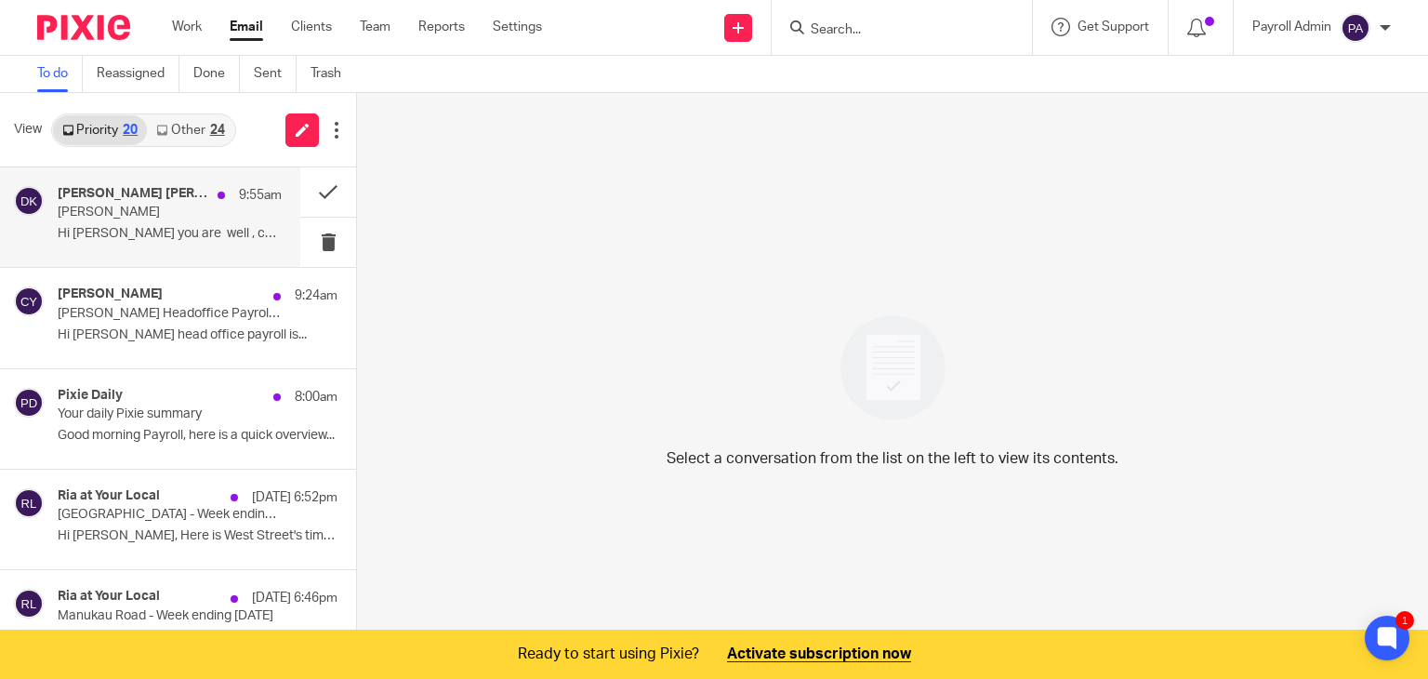
click at [147, 201] on div "[PERSON_NAME] [PERSON_NAME] 9:55am" at bounding box center [170, 195] width 224 height 19
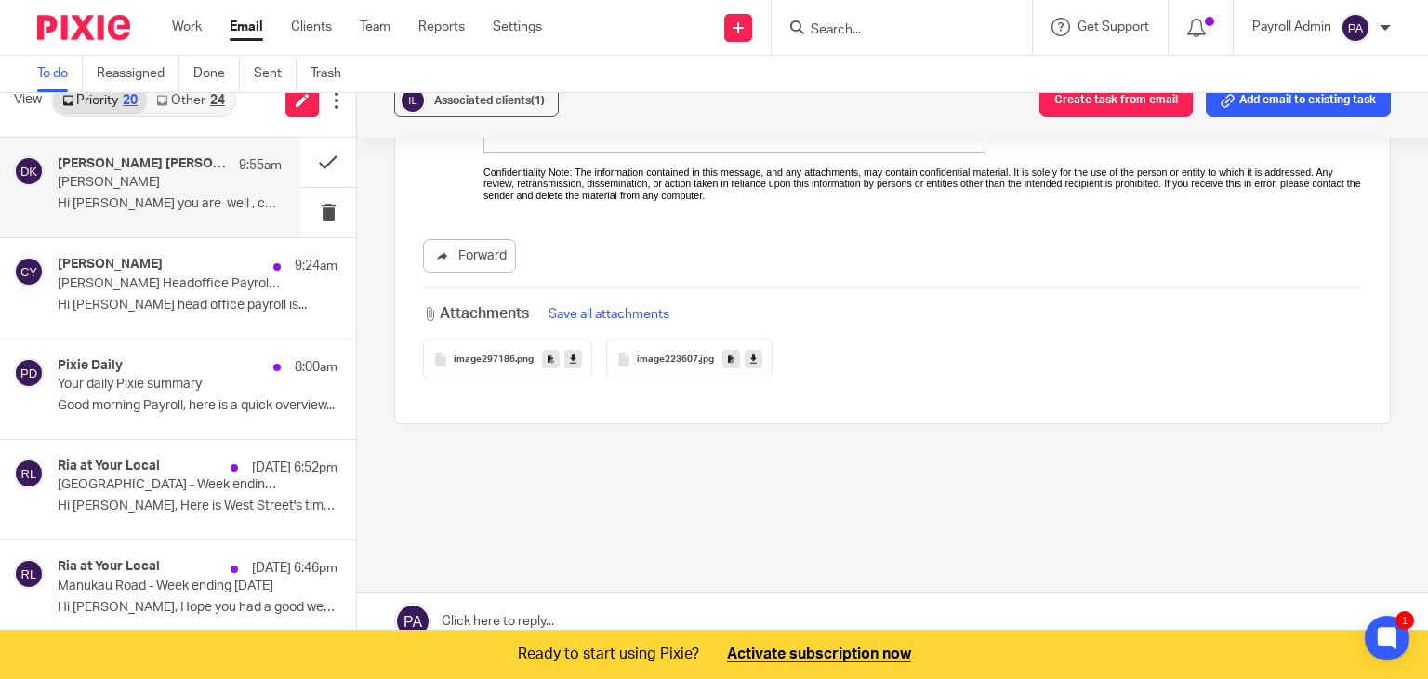
scroll to position [46, 0]
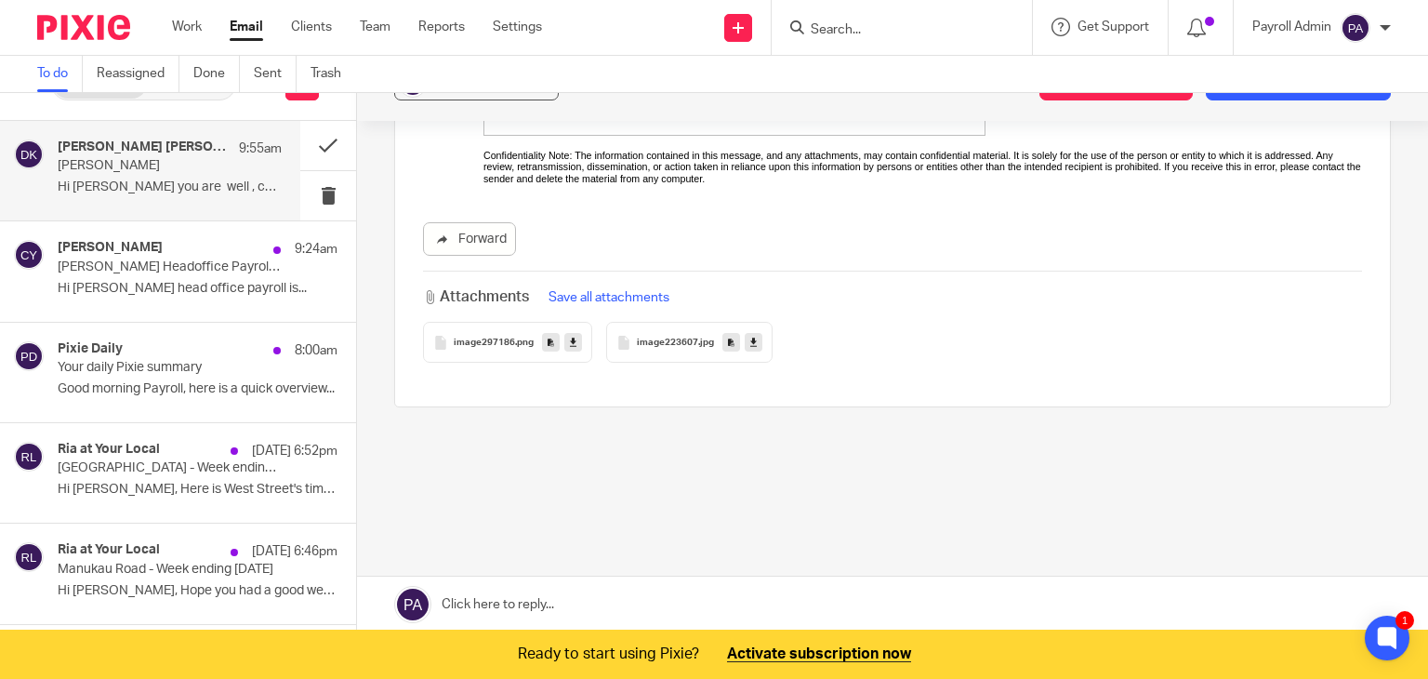
drag, startPoint x: 589, startPoint y: 589, endPoint x: 841, endPoint y: 466, distance: 280.7
click at [589, 589] on link at bounding box center [892, 604] width 1071 height 56
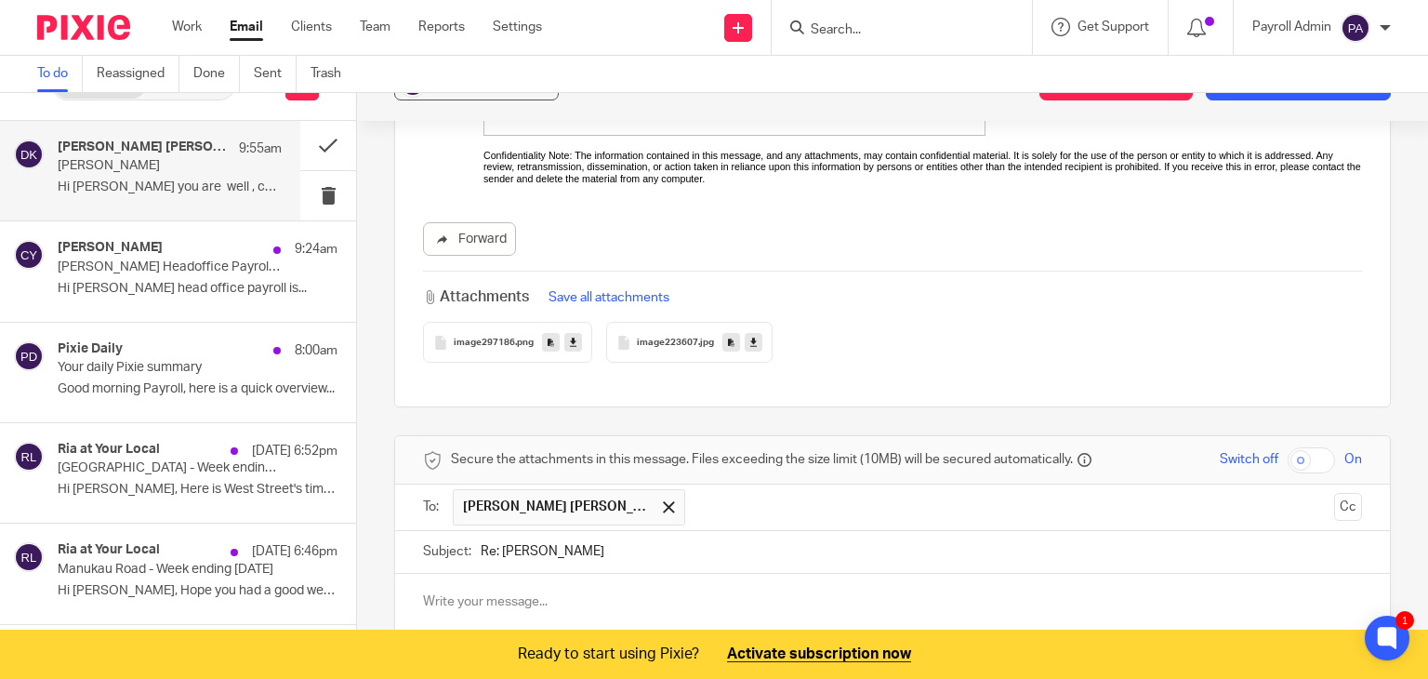
scroll to position [852, 0]
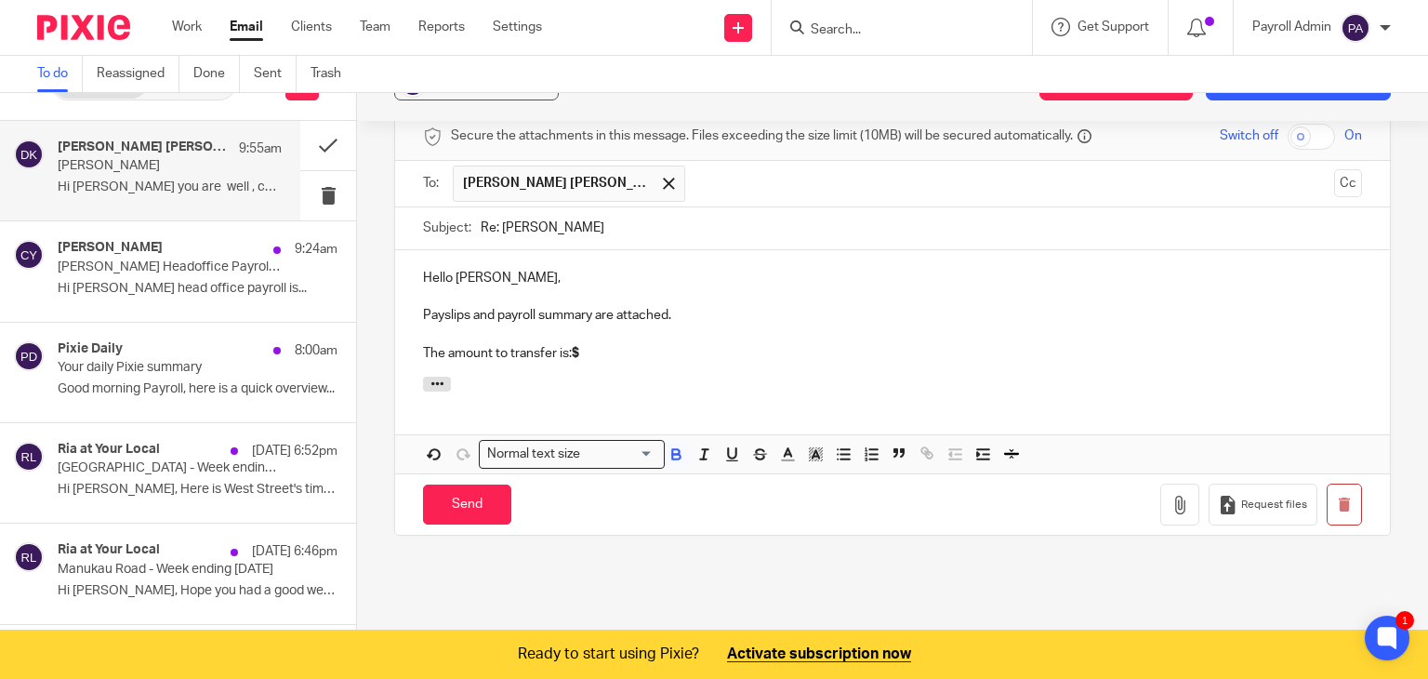
click at [614, 347] on div "Hello [PERSON_NAME], Payslips and payroll summary are attached. The amount to t…" at bounding box center [892, 313] width 995 height 126
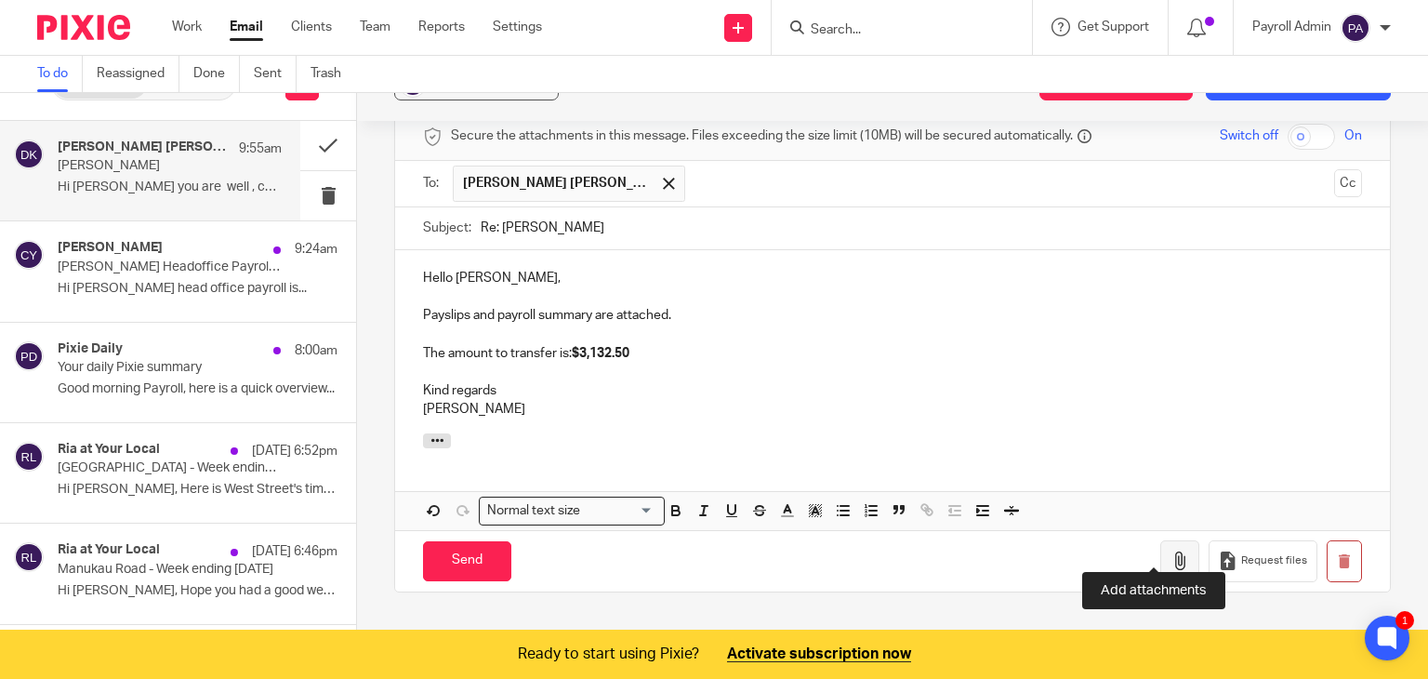
click at [1171, 551] on icon "button" at bounding box center [1180, 560] width 19 height 19
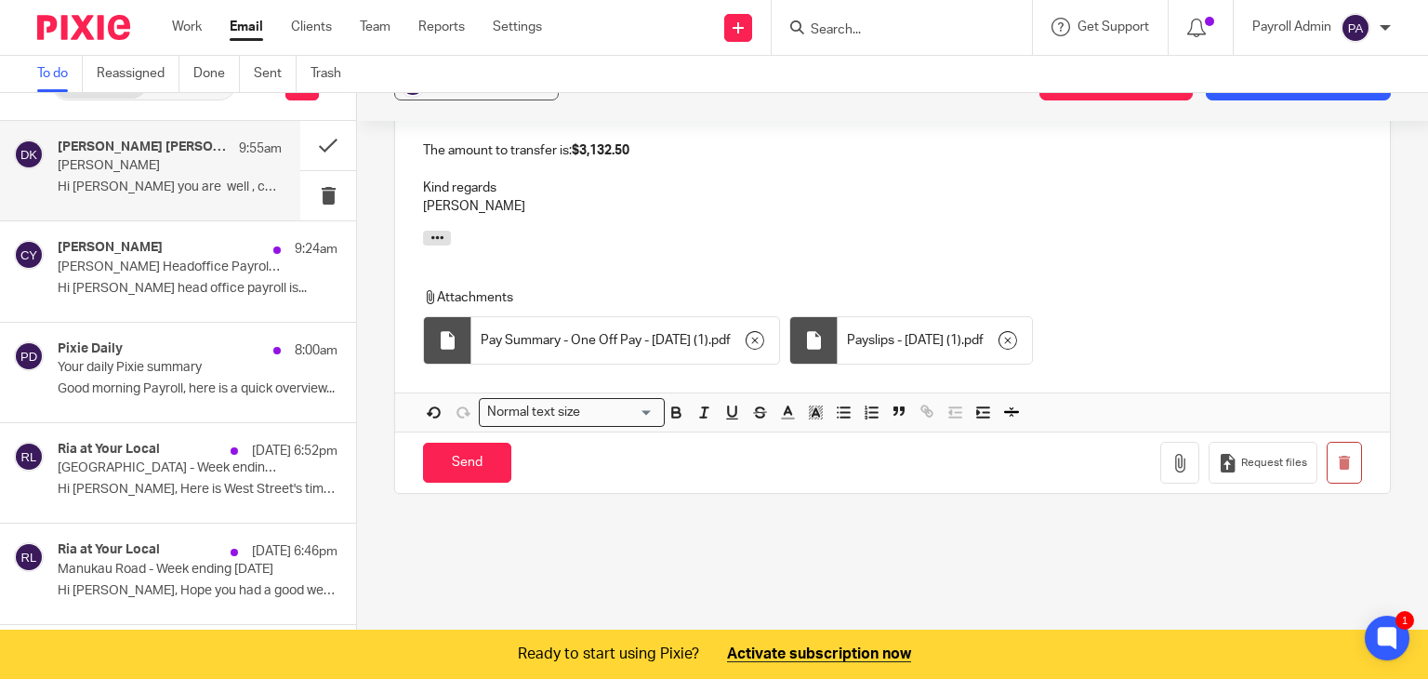
scroll to position [1131, 0]
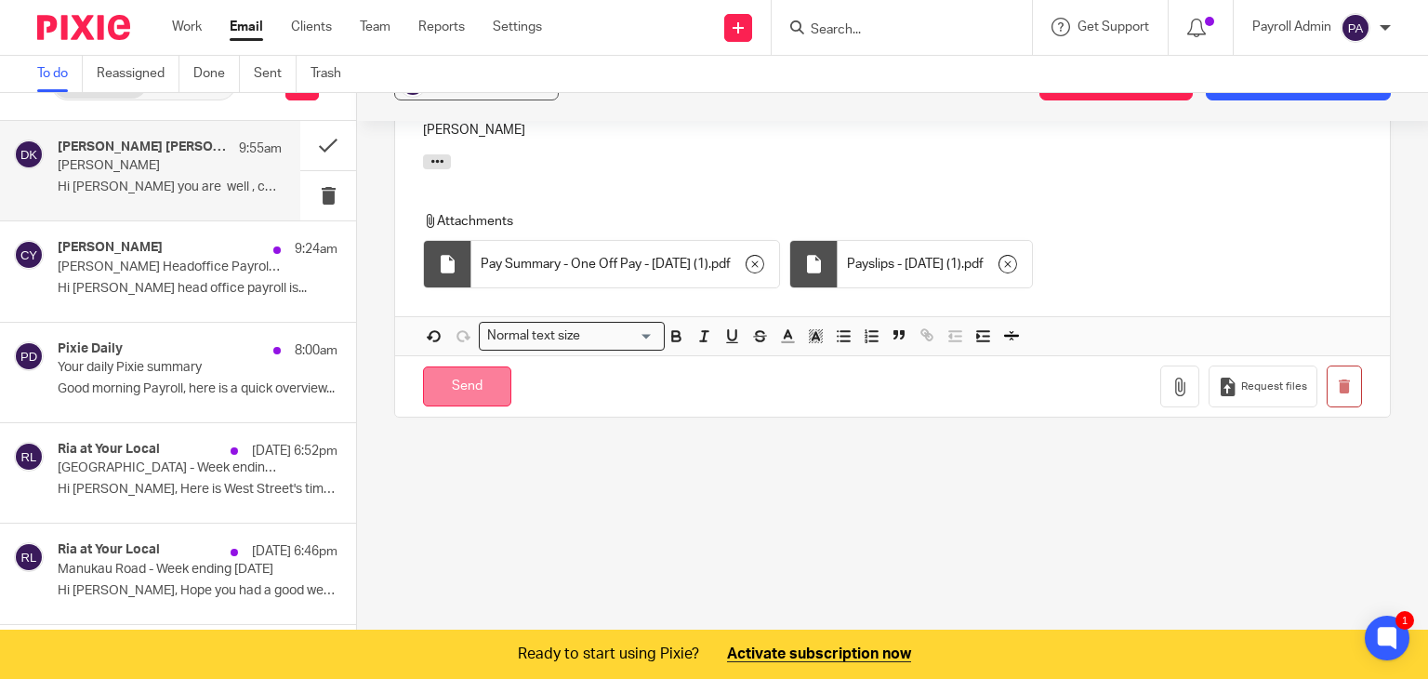
click at [457, 366] on input "Send" at bounding box center [467, 386] width 88 height 40
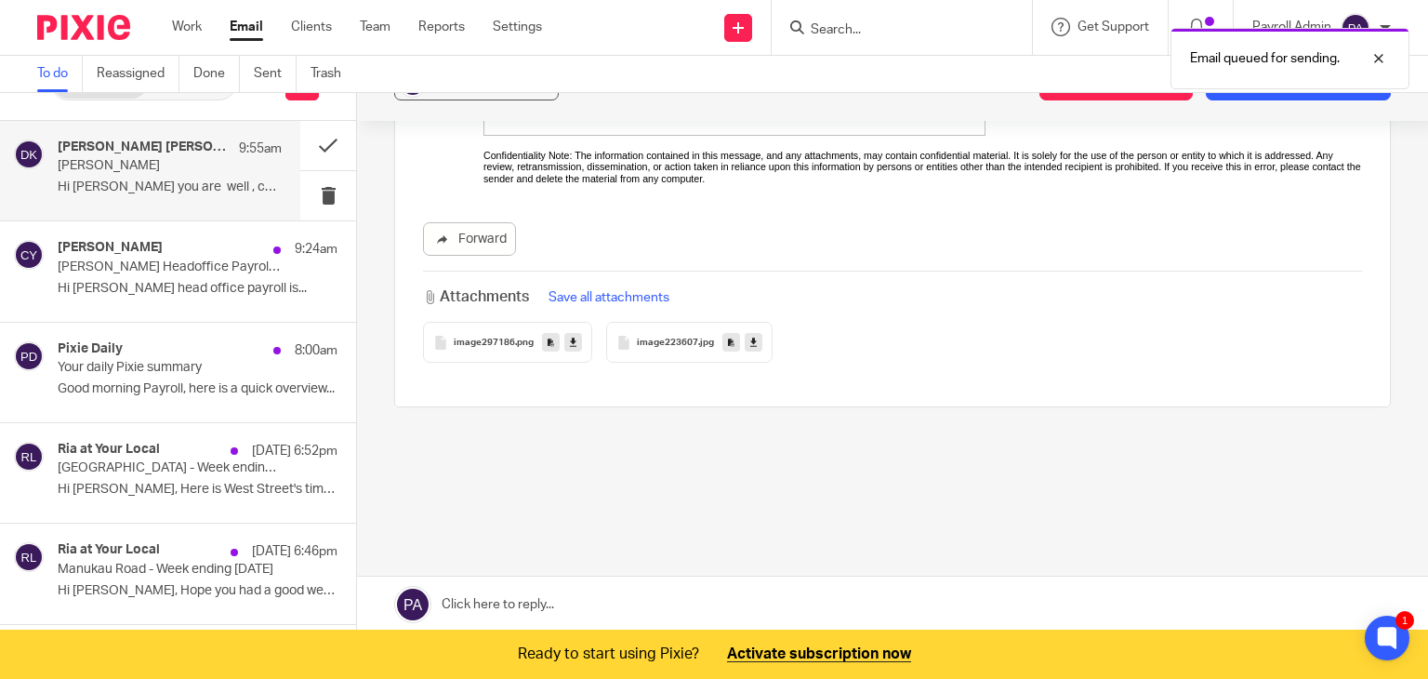
scroll to position [0, 0]
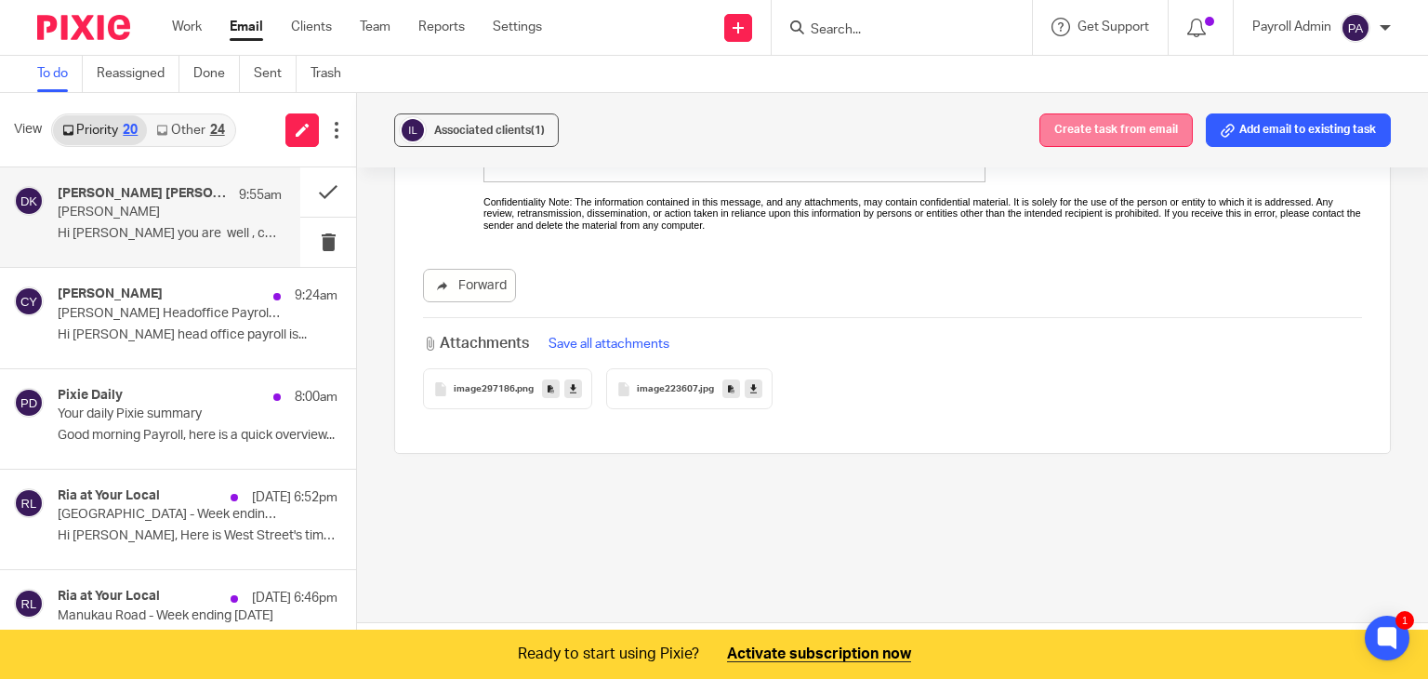
click at [1110, 131] on button "Create task from email" at bounding box center [1115, 129] width 153 height 33
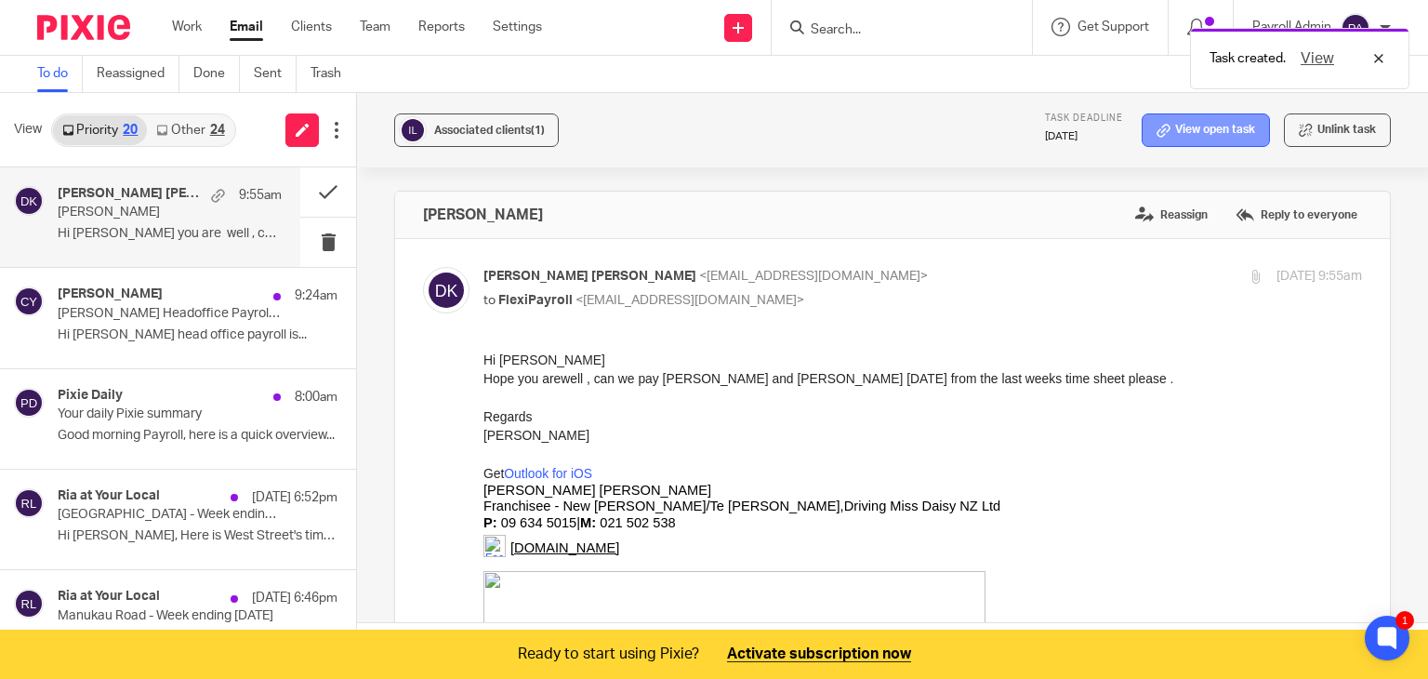
click at [1209, 120] on link "View open task" at bounding box center [1206, 129] width 128 height 33
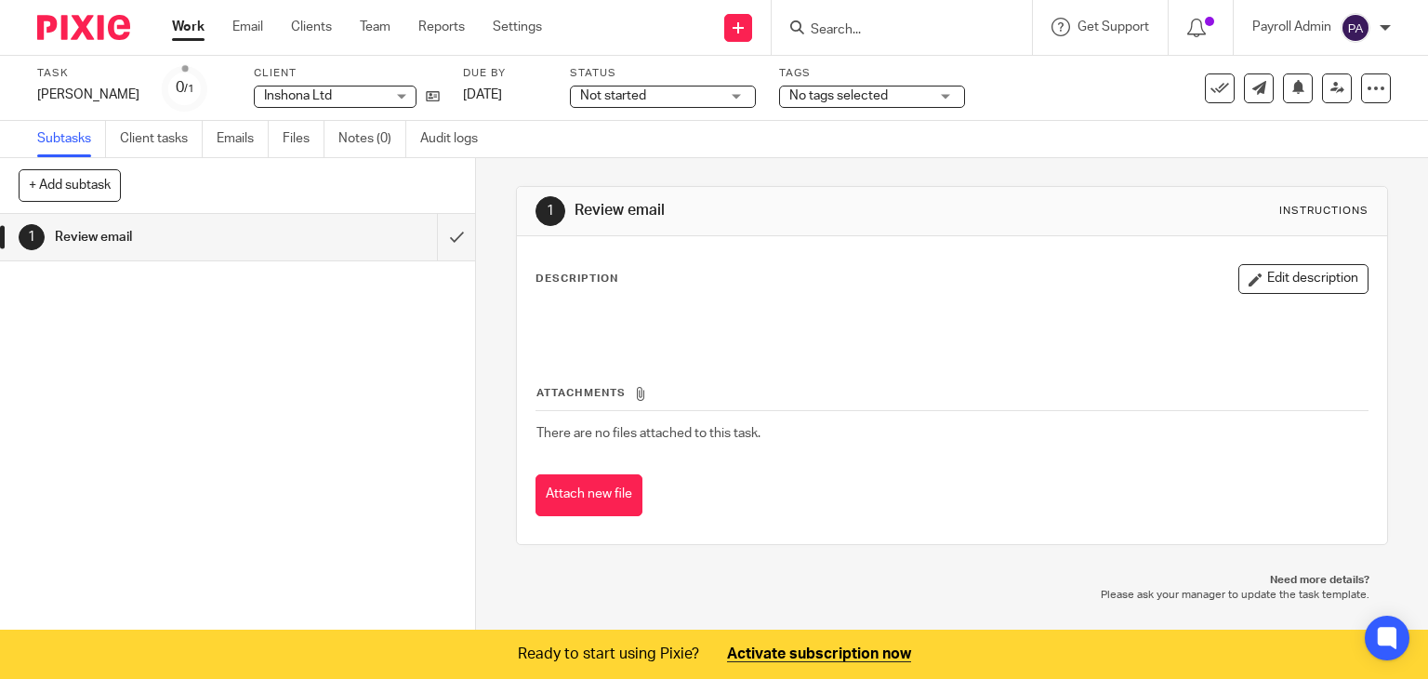
click at [714, 99] on div "Not started Not started" at bounding box center [663, 97] width 186 height 22
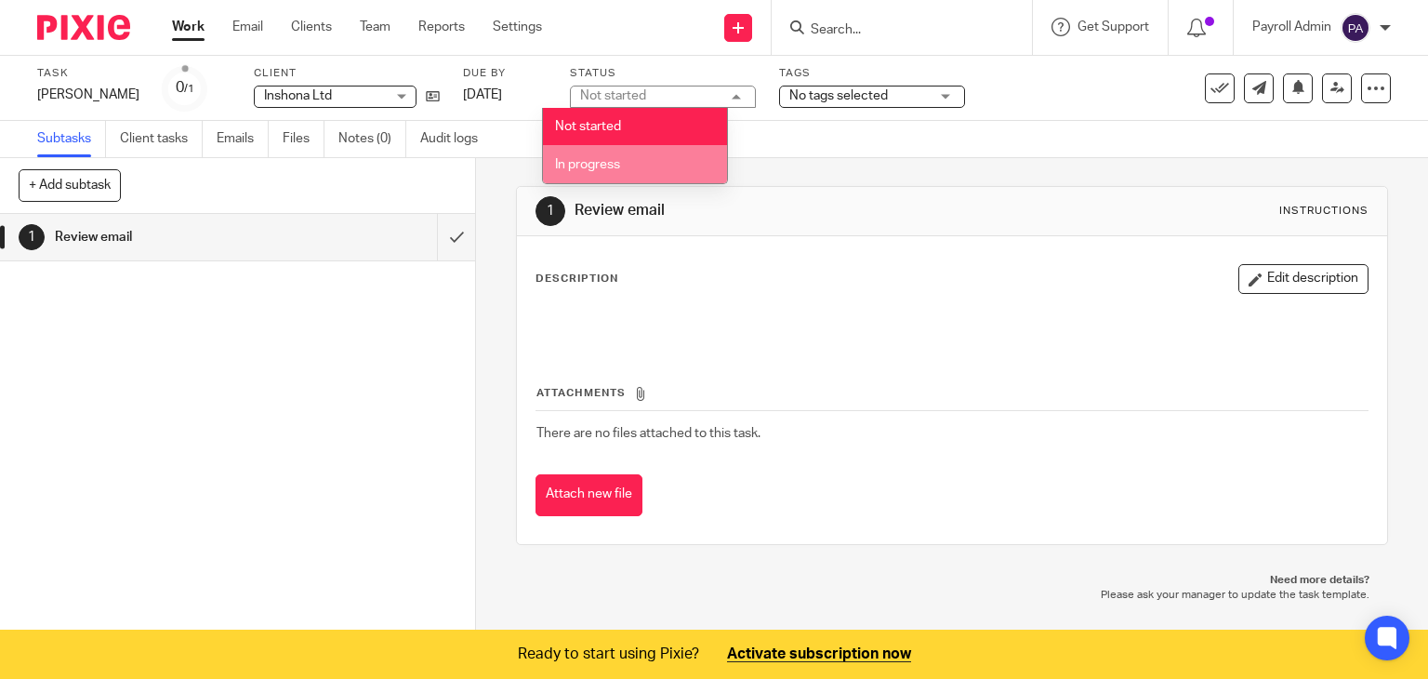
click at [584, 172] on li "In progress" at bounding box center [635, 164] width 184 height 38
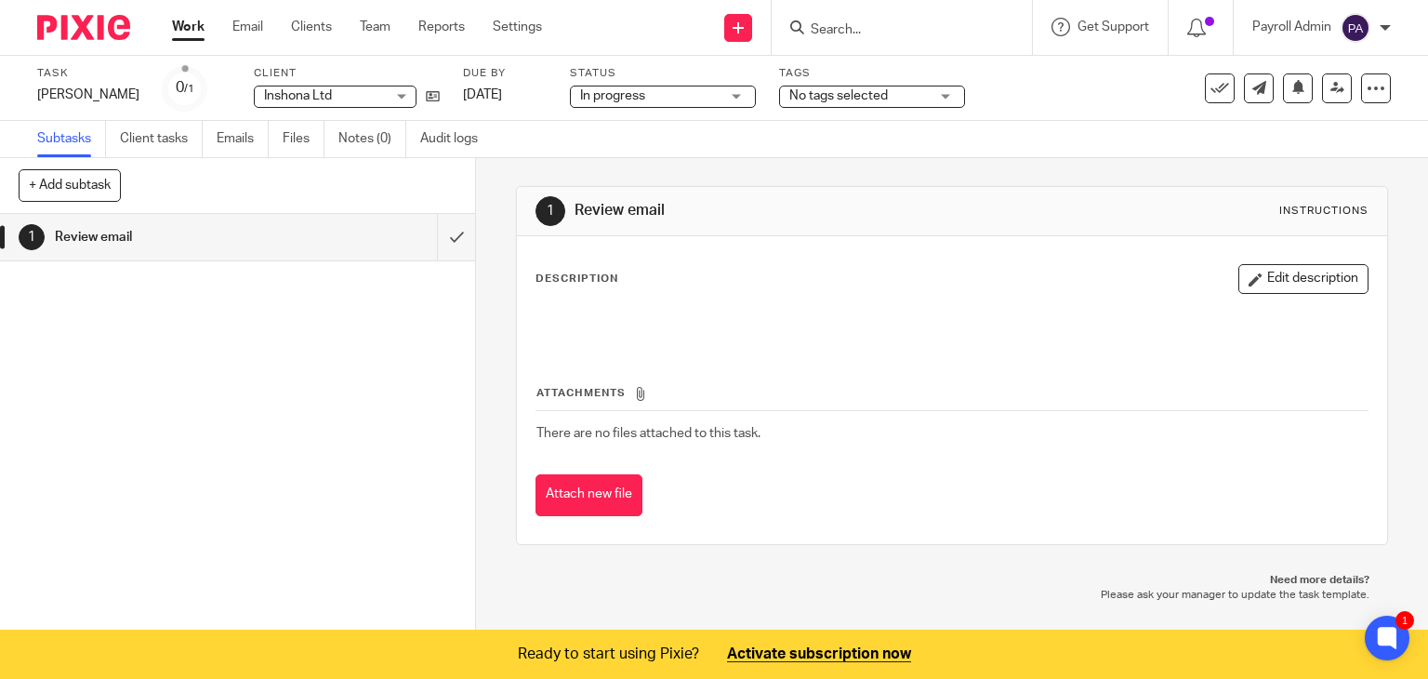
click at [922, 96] on div "No tags selected" at bounding box center [872, 97] width 186 height 22
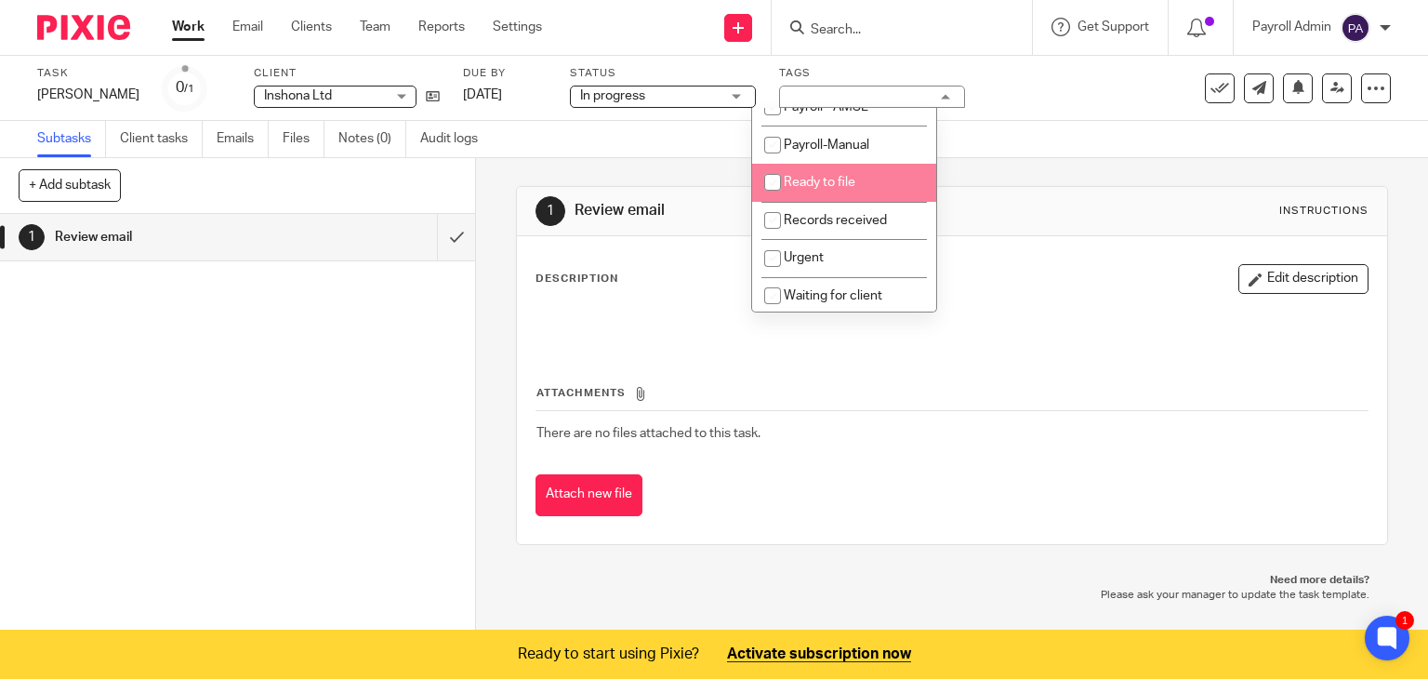
scroll to position [215, 0]
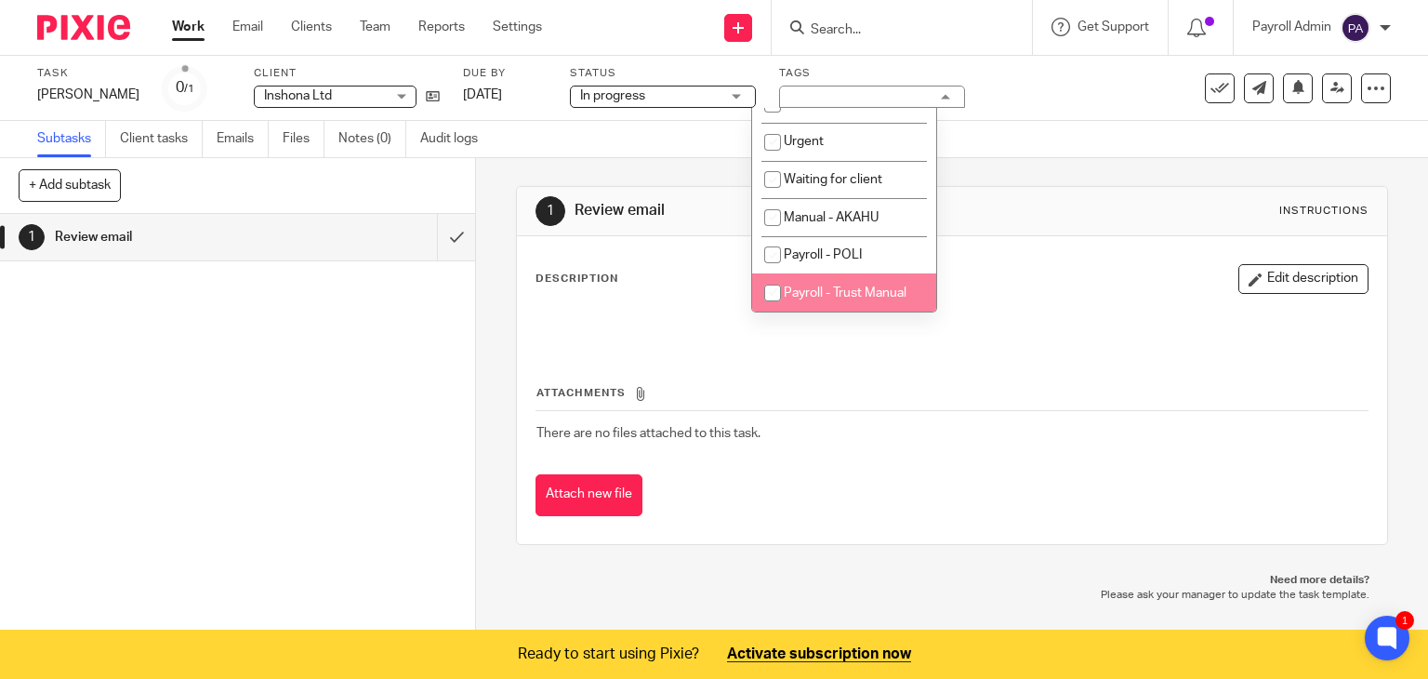
click at [855, 289] on span "Payroll - Trust Manual" at bounding box center [845, 292] width 123 height 13
checkbox input "true"
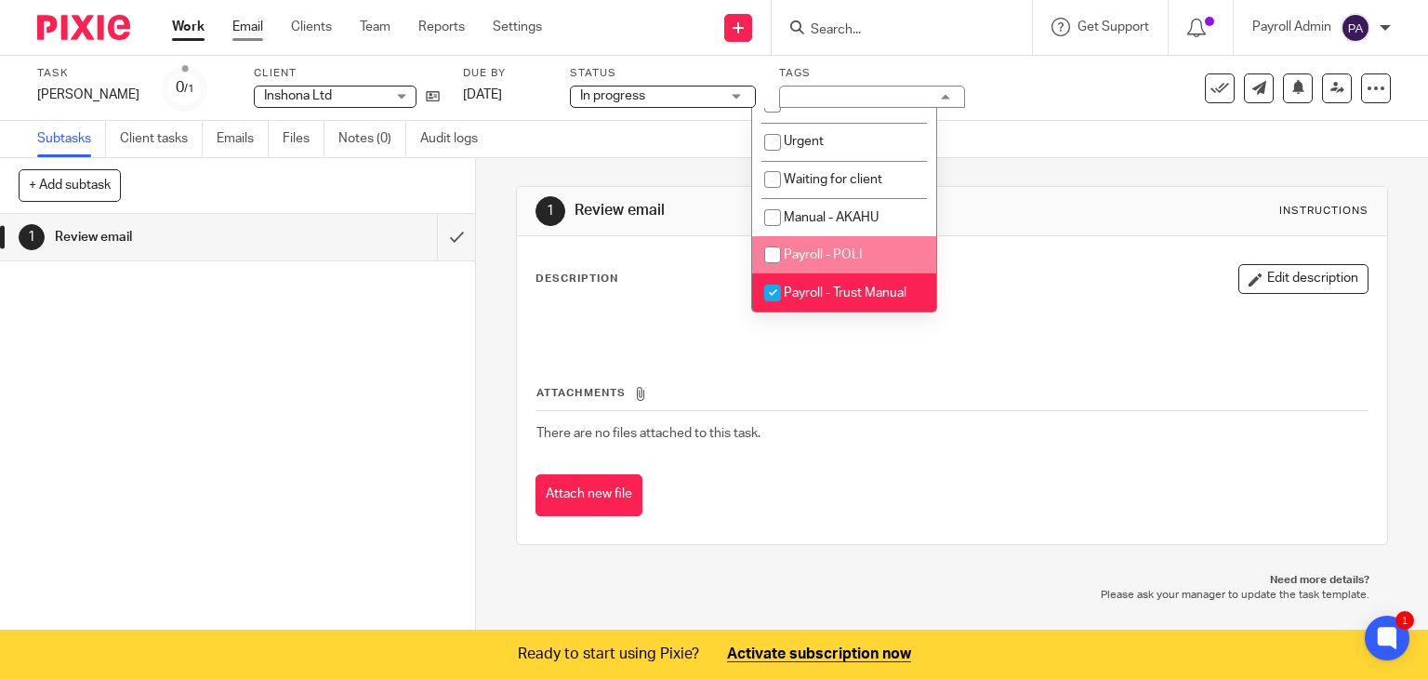
click at [245, 23] on link "Email" at bounding box center [247, 27] width 31 height 19
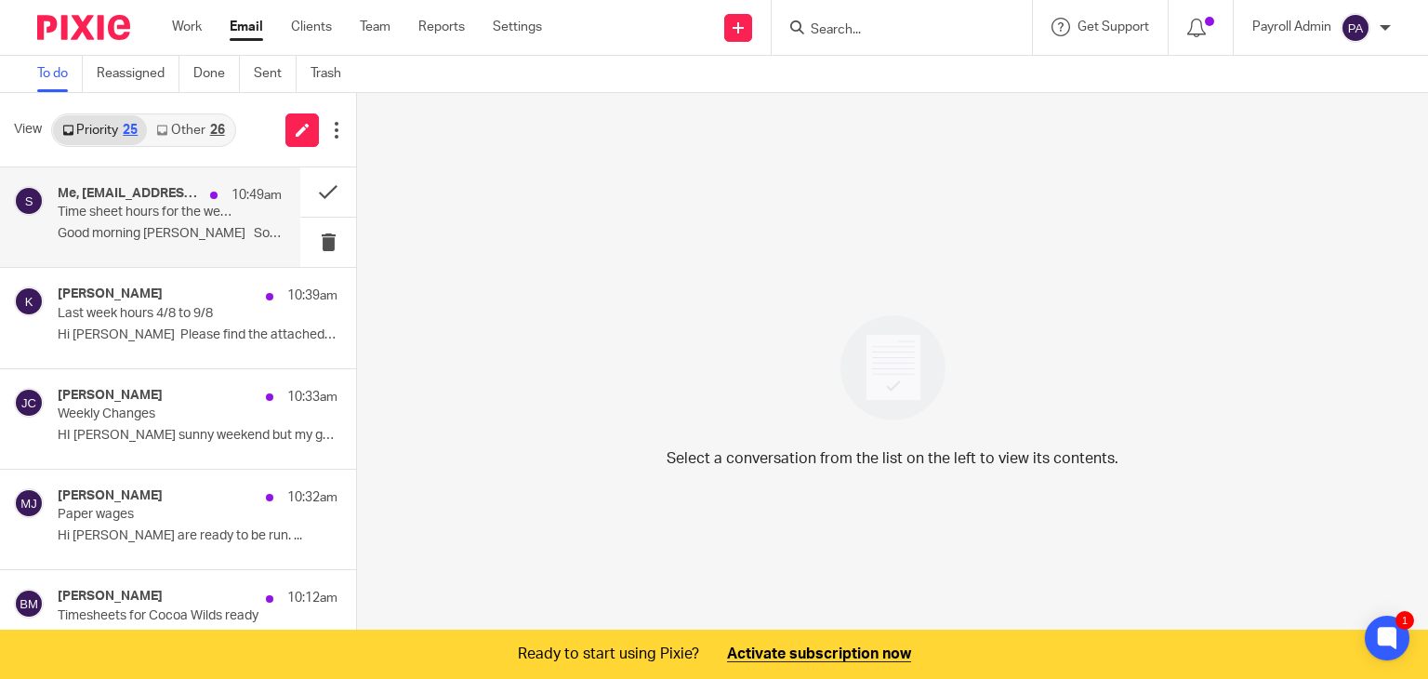
click at [134, 215] on p "Time sheet hours for the week ended 9th August 2025" at bounding box center [147, 213] width 179 height 16
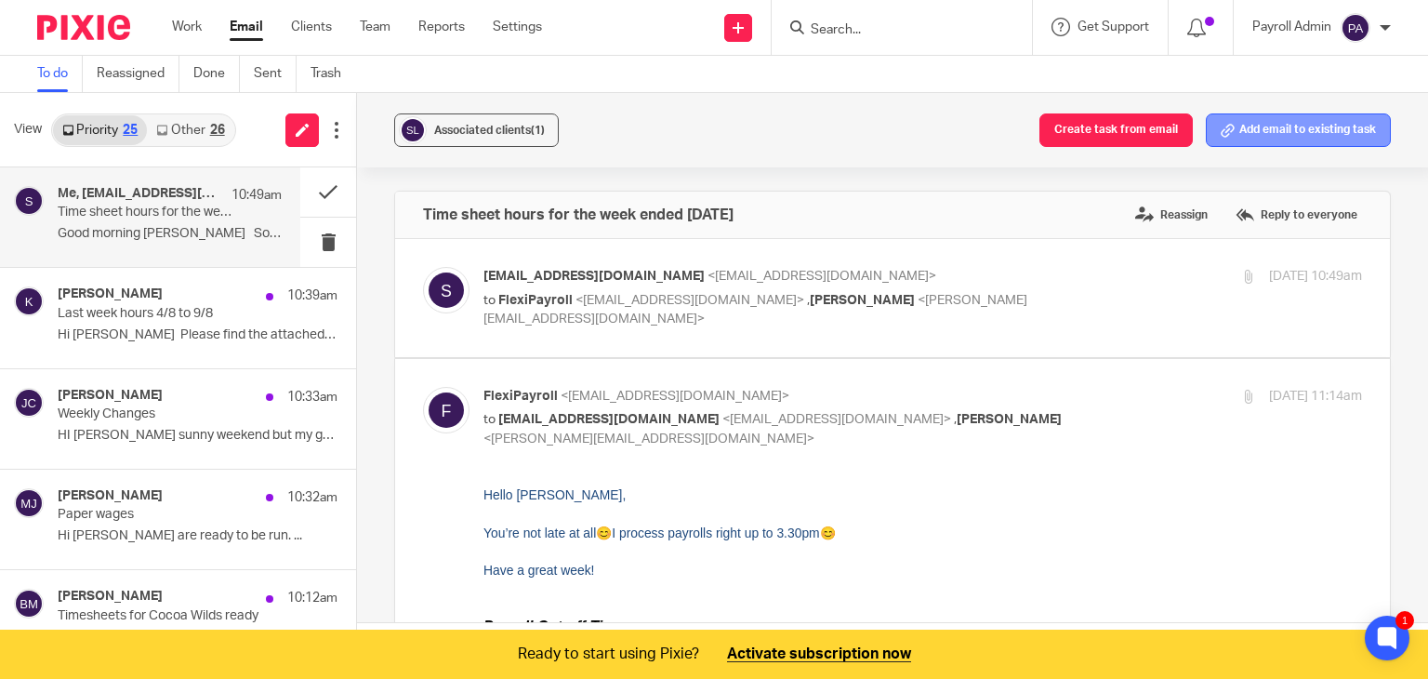
click at [1269, 121] on button "Add email to existing task" at bounding box center [1298, 129] width 185 height 33
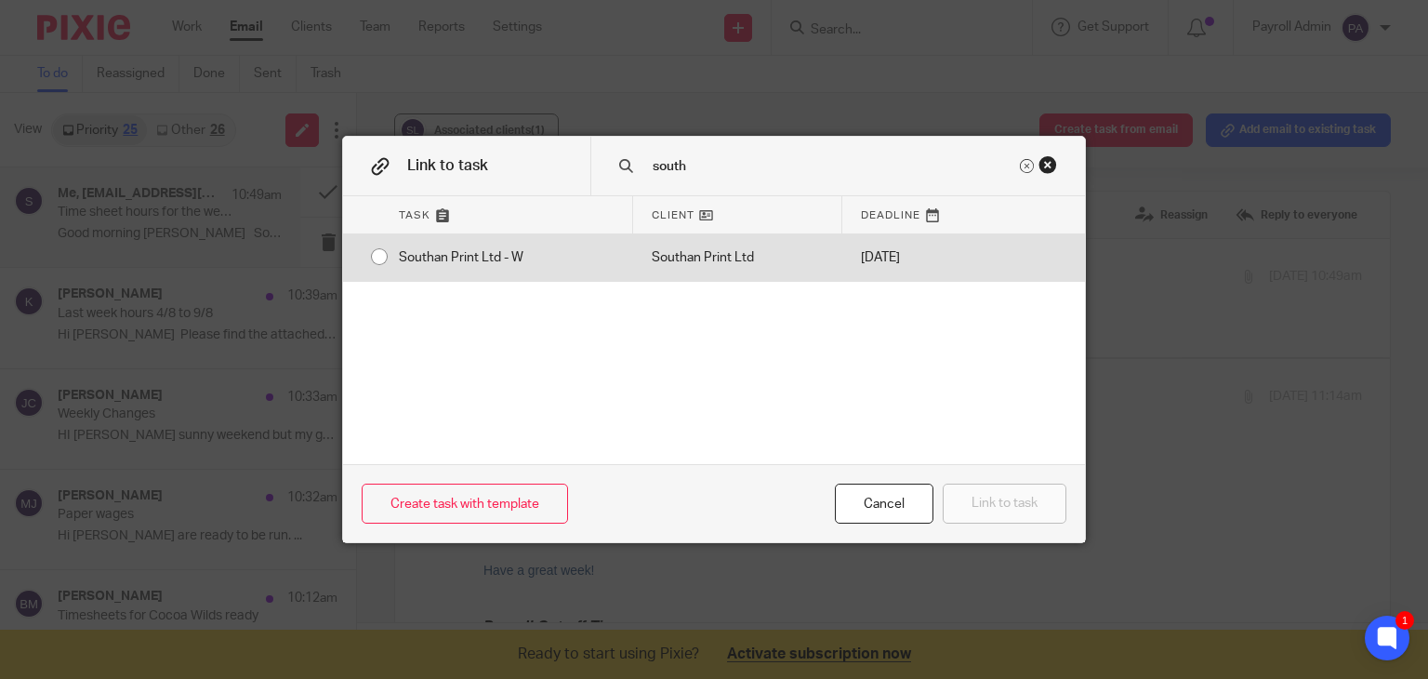
type input "south"
click at [380, 253] on div "Southan Print Ltd - W" at bounding box center [506, 257] width 253 height 46
radio input "true"
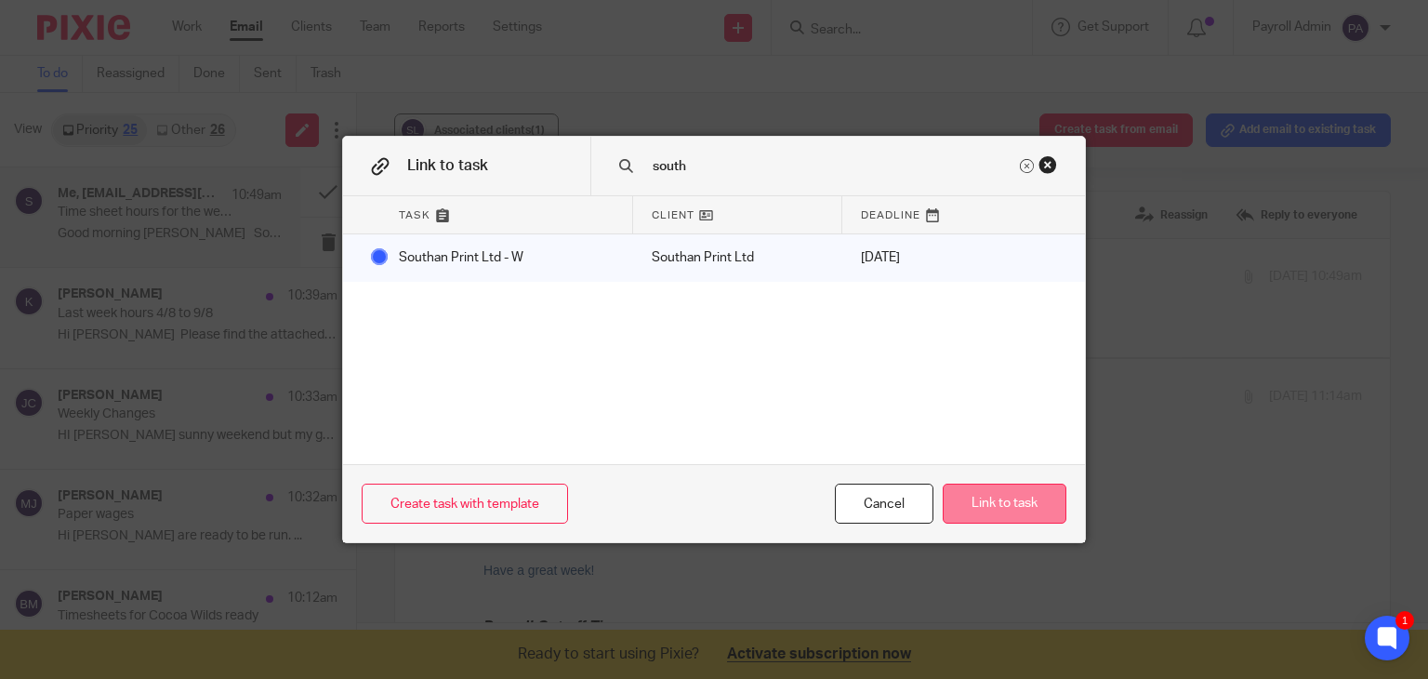
click at [986, 499] on button "Link to task" at bounding box center [1005, 503] width 124 height 40
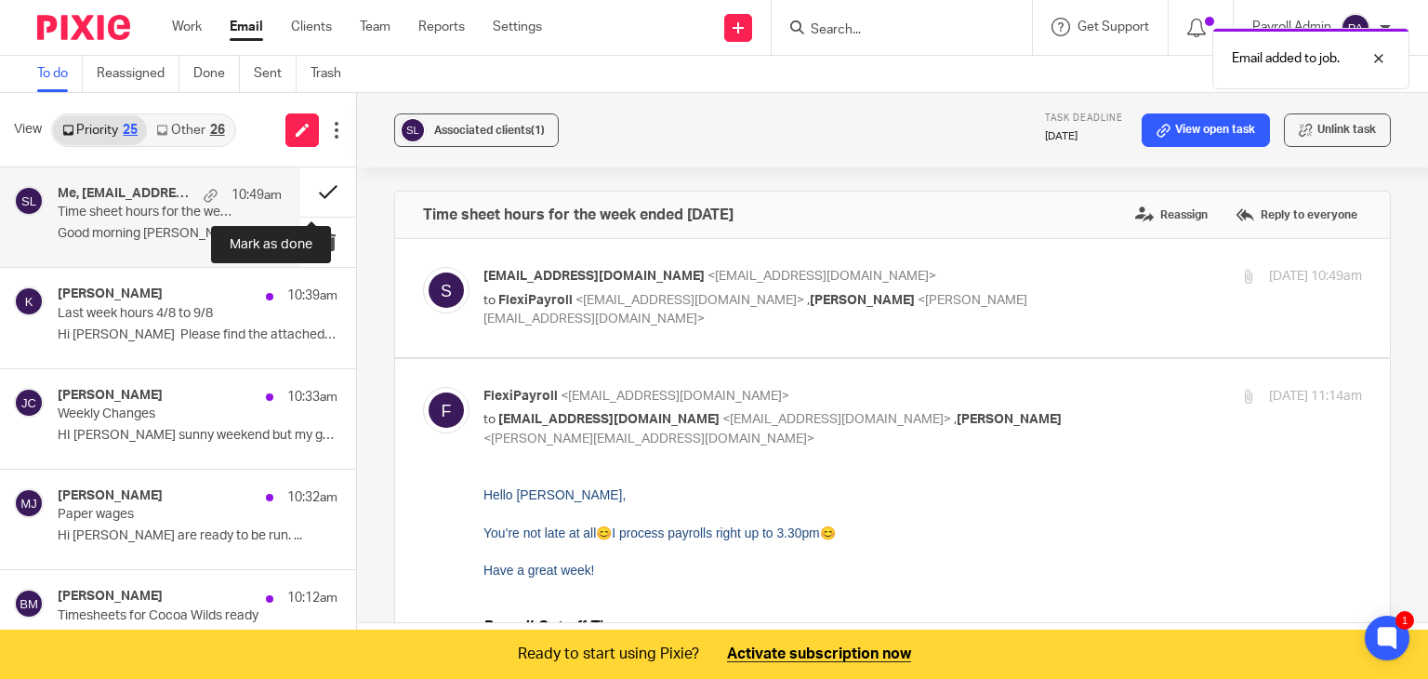
click at [314, 187] on button at bounding box center [328, 191] width 56 height 49
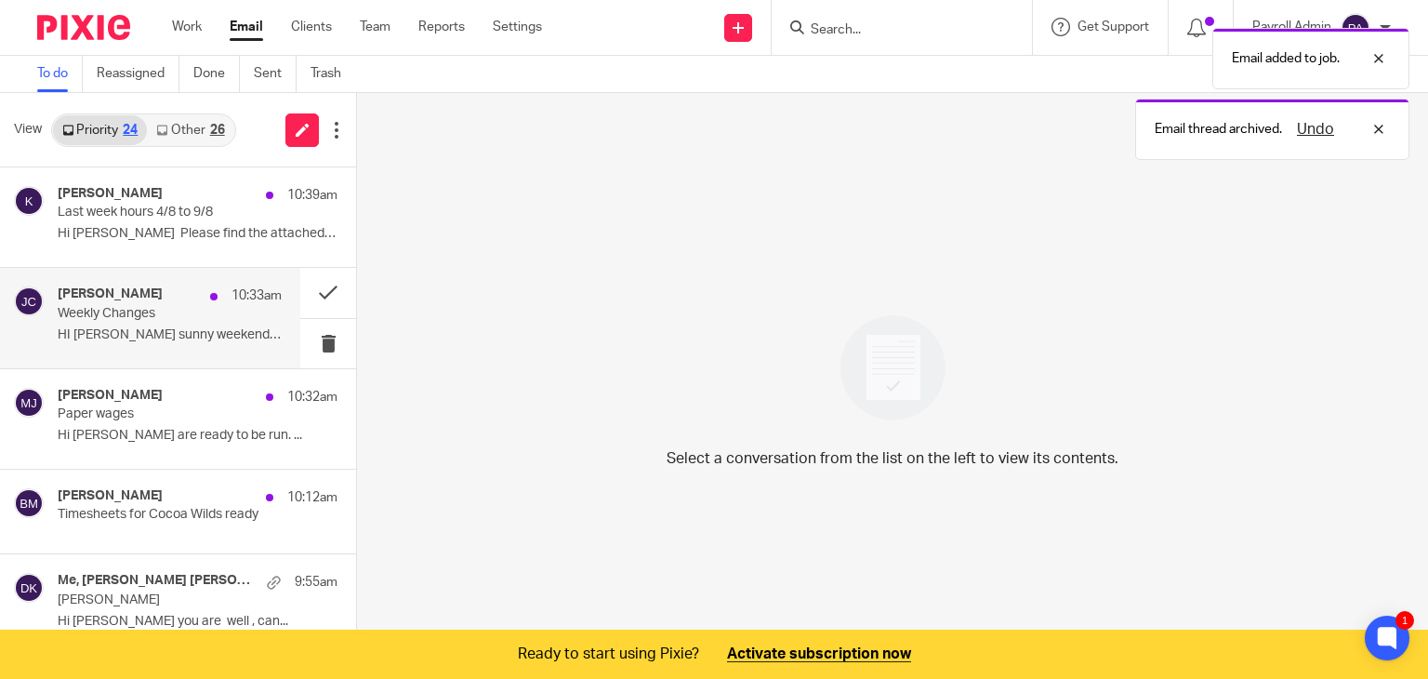
click at [211, 316] on p "Weekly Changes" at bounding box center [147, 314] width 179 height 16
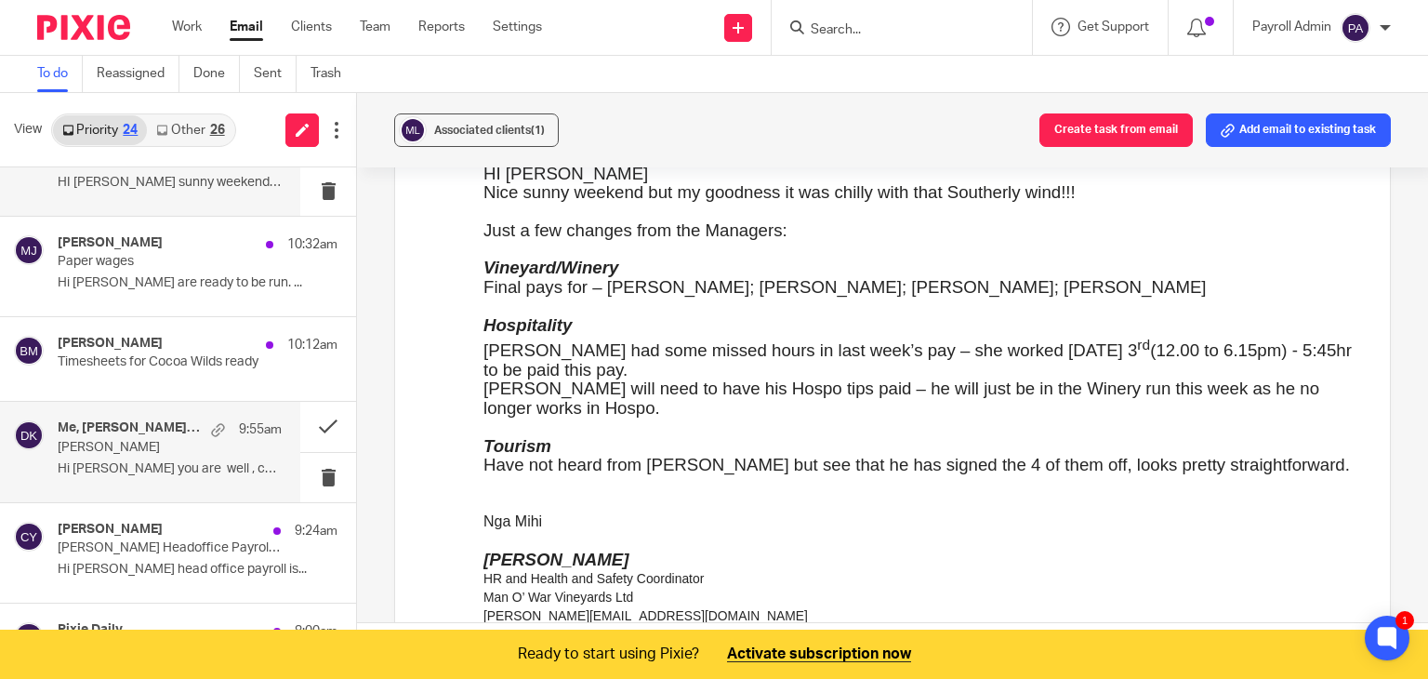
scroll to position [186, 0]
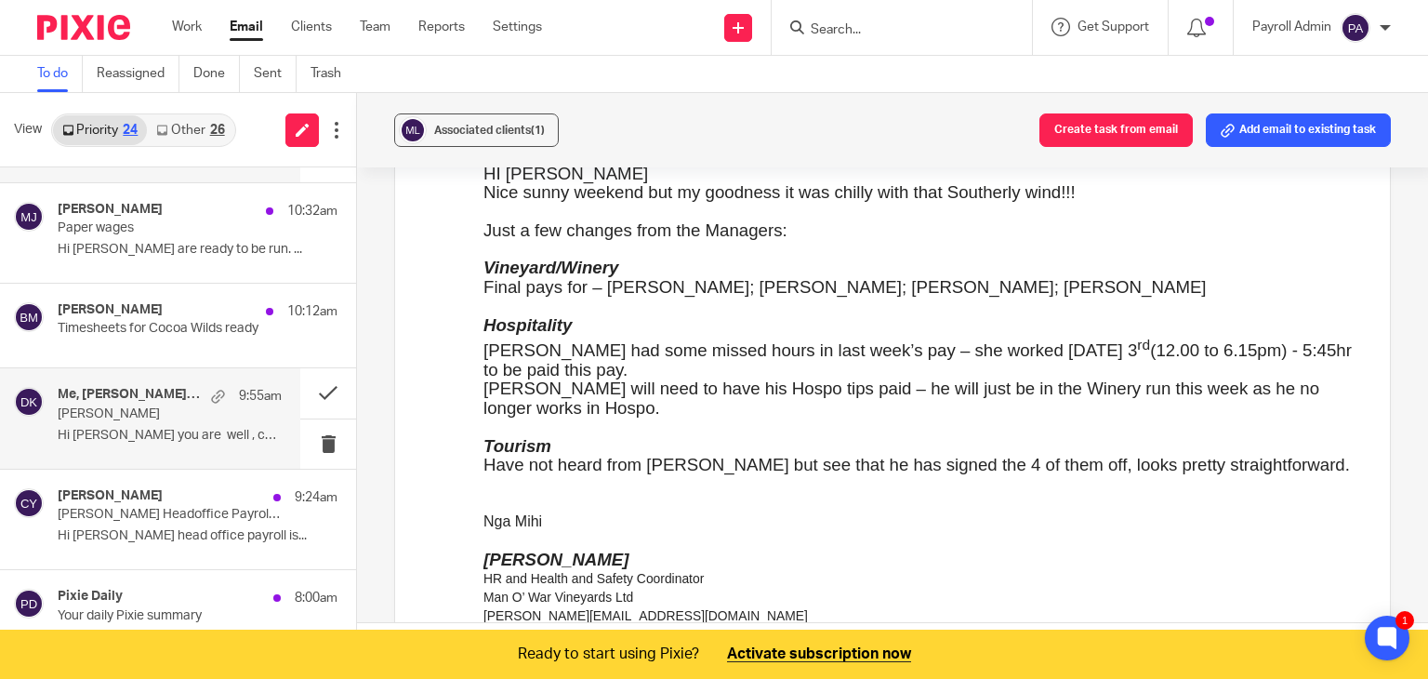
click at [120, 400] on h4 "Me, Dipak Kesha" at bounding box center [130, 395] width 144 height 16
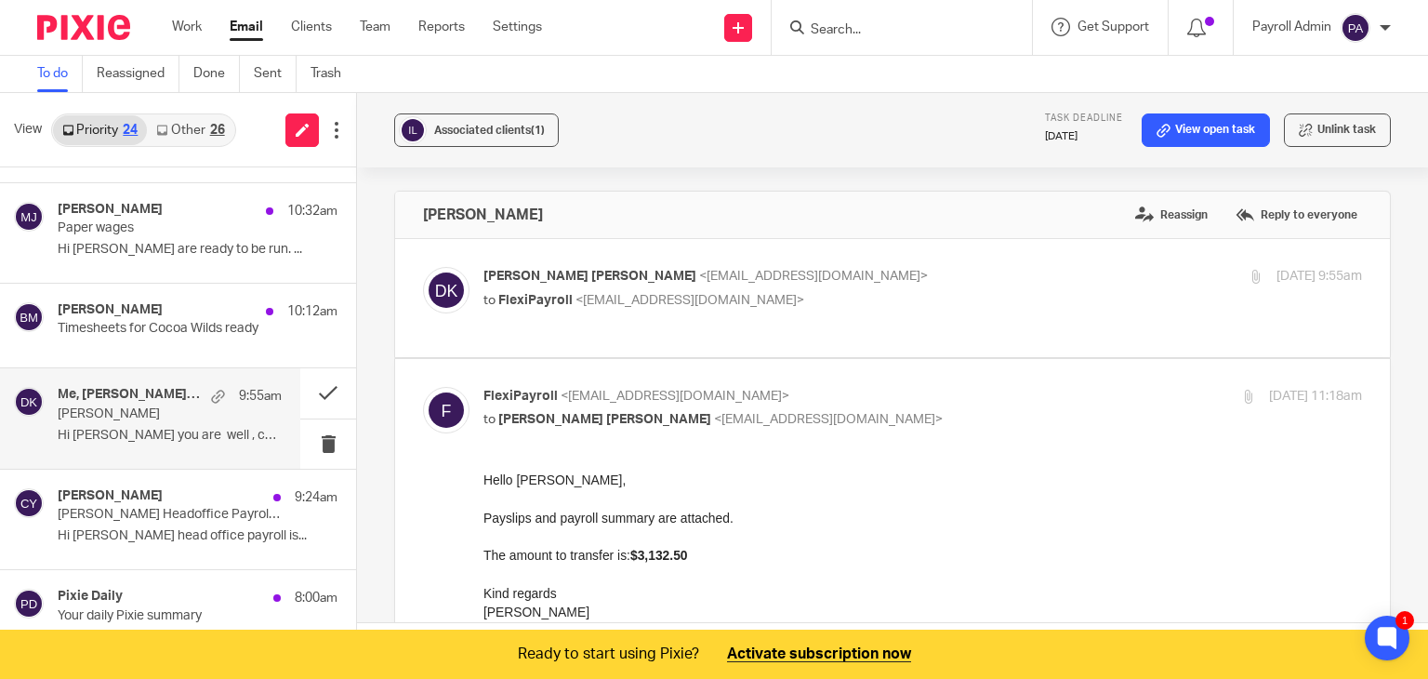
scroll to position [0, 0]
click at [306, 388] on button at bounding box center [328, 392] width 56 height 49
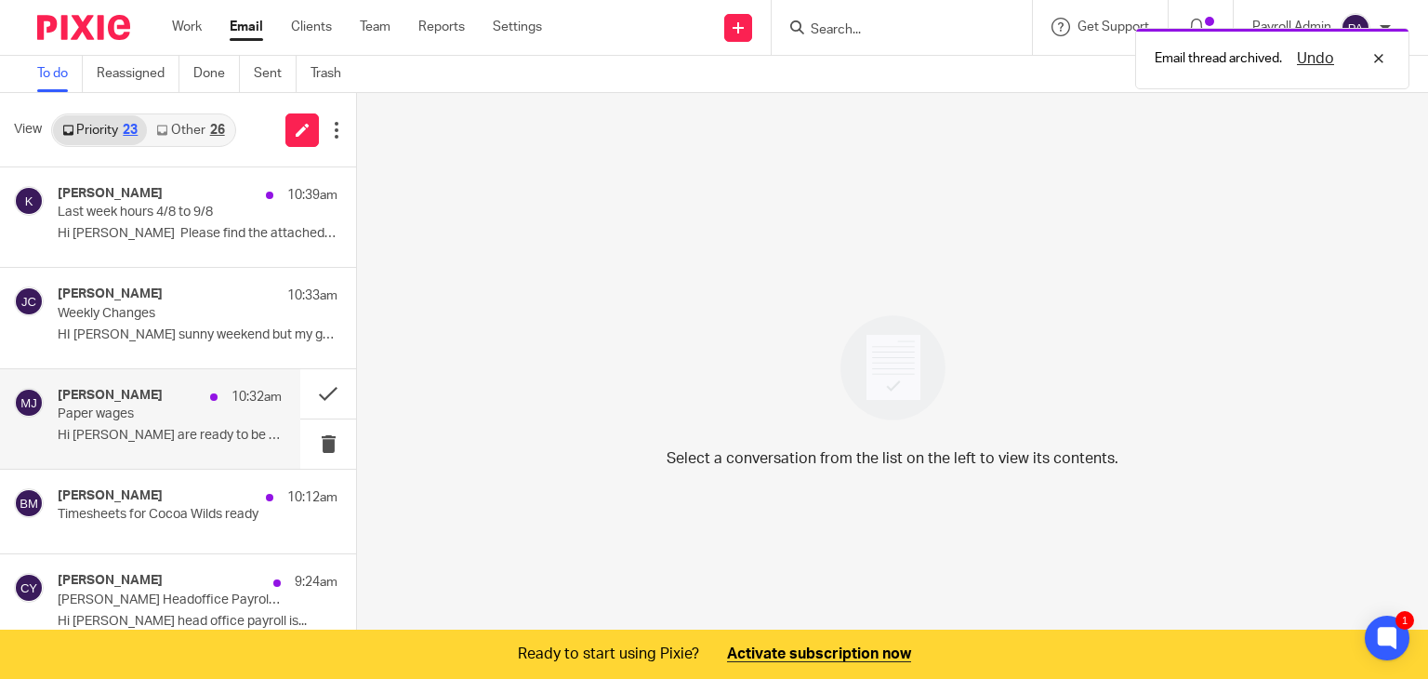
click at [110, 403] on div "Mark Jonassen 10:32am" at bounding box center [170, 397] width 224 height 19
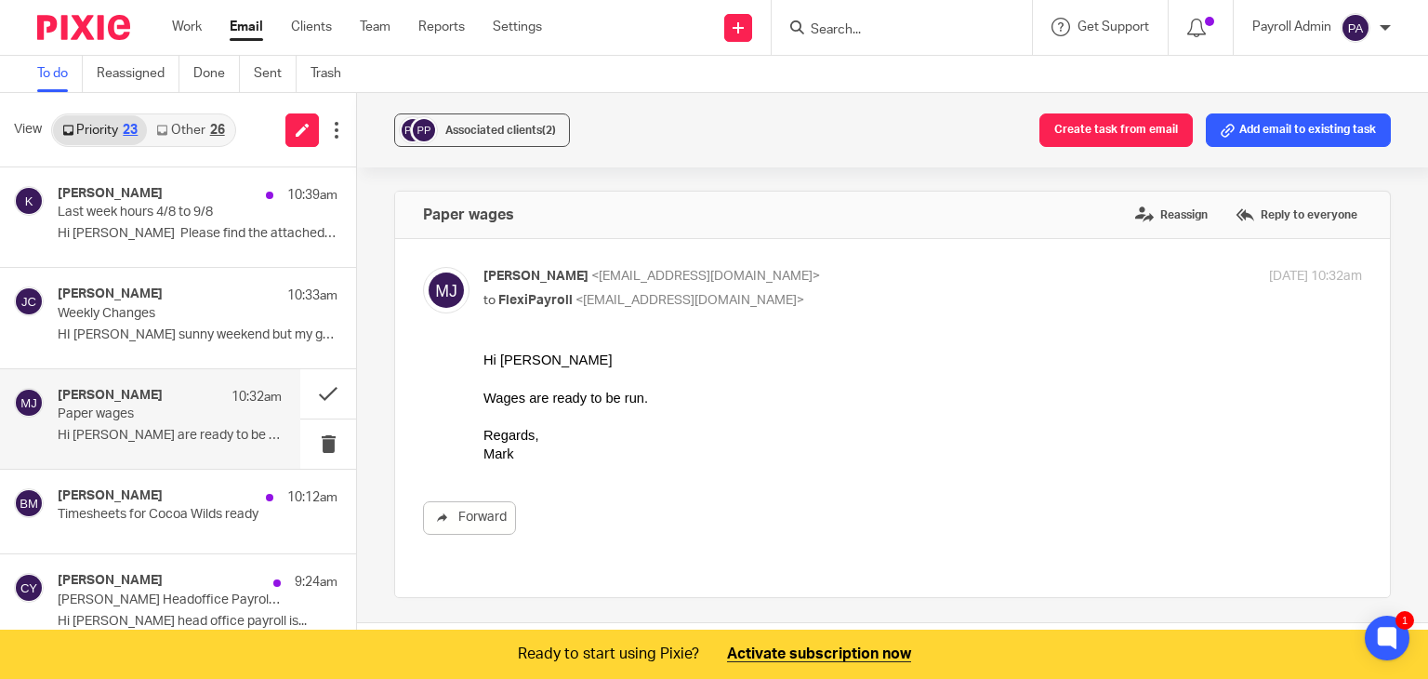
click at [1324, 98] on div "Associated clients (2) Create task from email Add email to existing task" at bounding box center [892, 130] width 1071 height 74
click at [1323, 133] on button "Add email to existing task" at bounding box center [1298, 129] width 185 height 33
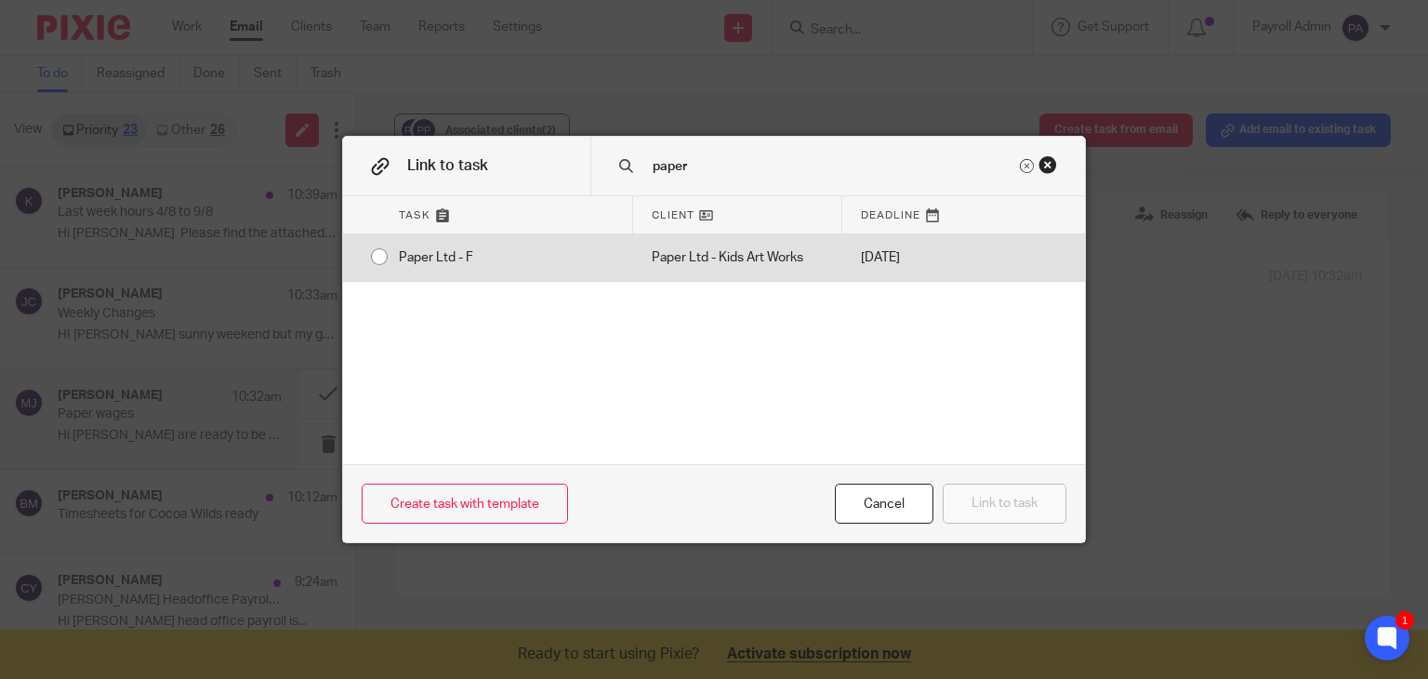
type input "paper"
click at [365, 251] on input "radio" at bounding box center [379, 256] width 35 height 35
radio input "false"
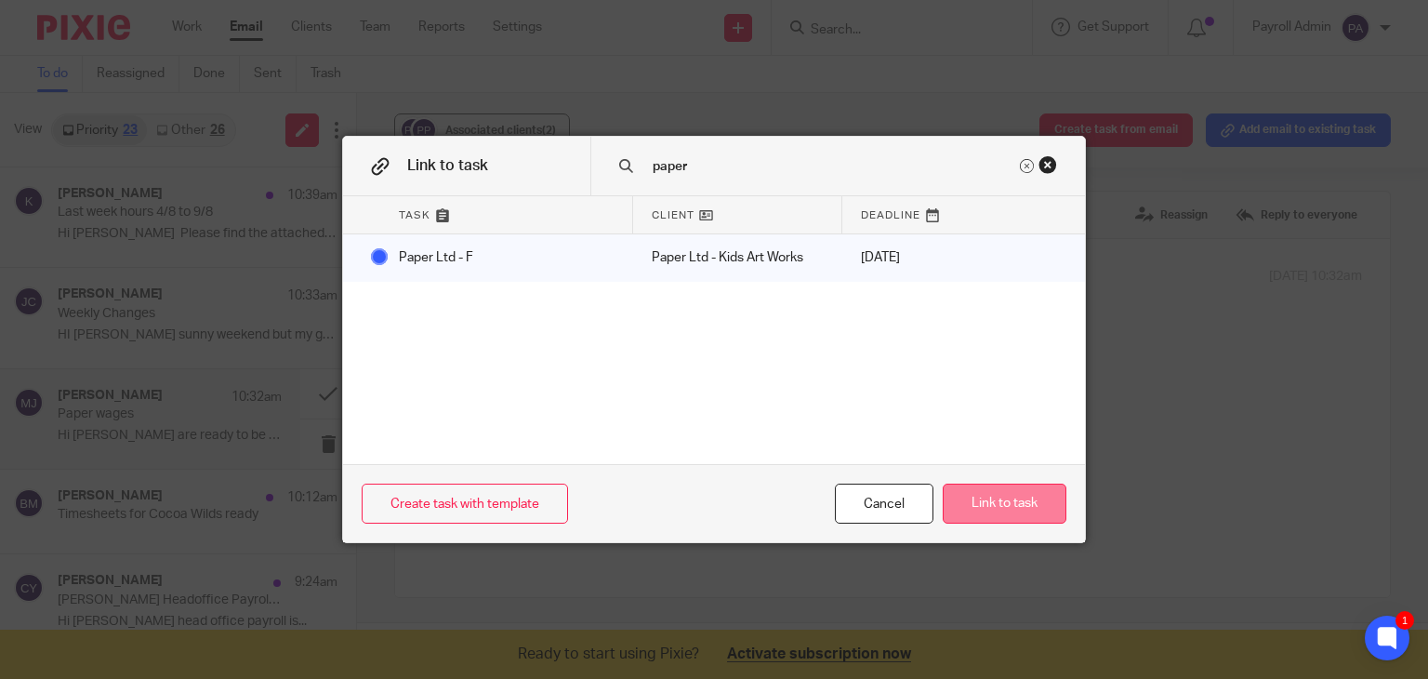
click at [992, 508] on button "Link to task" at bounding box center [1005, 503] width 124 height 40
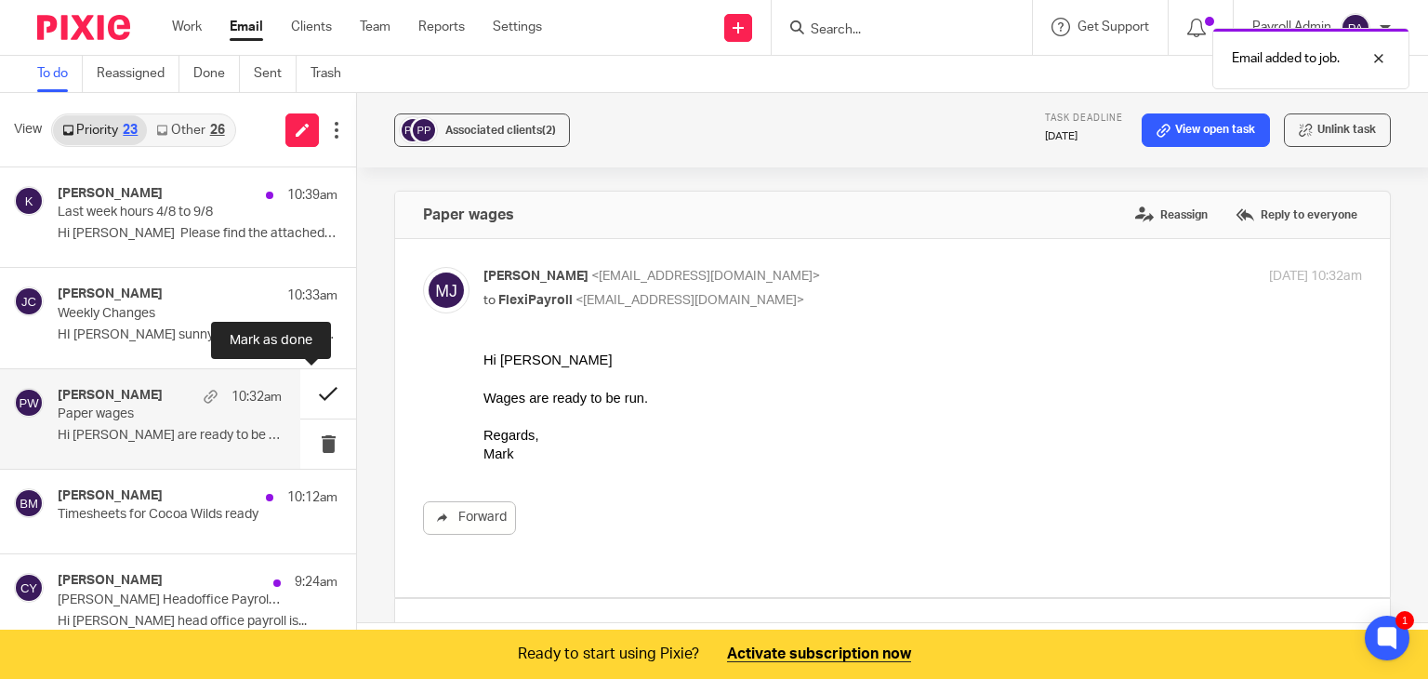
click at [307, 395] on button at bounding box center [328, 393] width 56 height 49
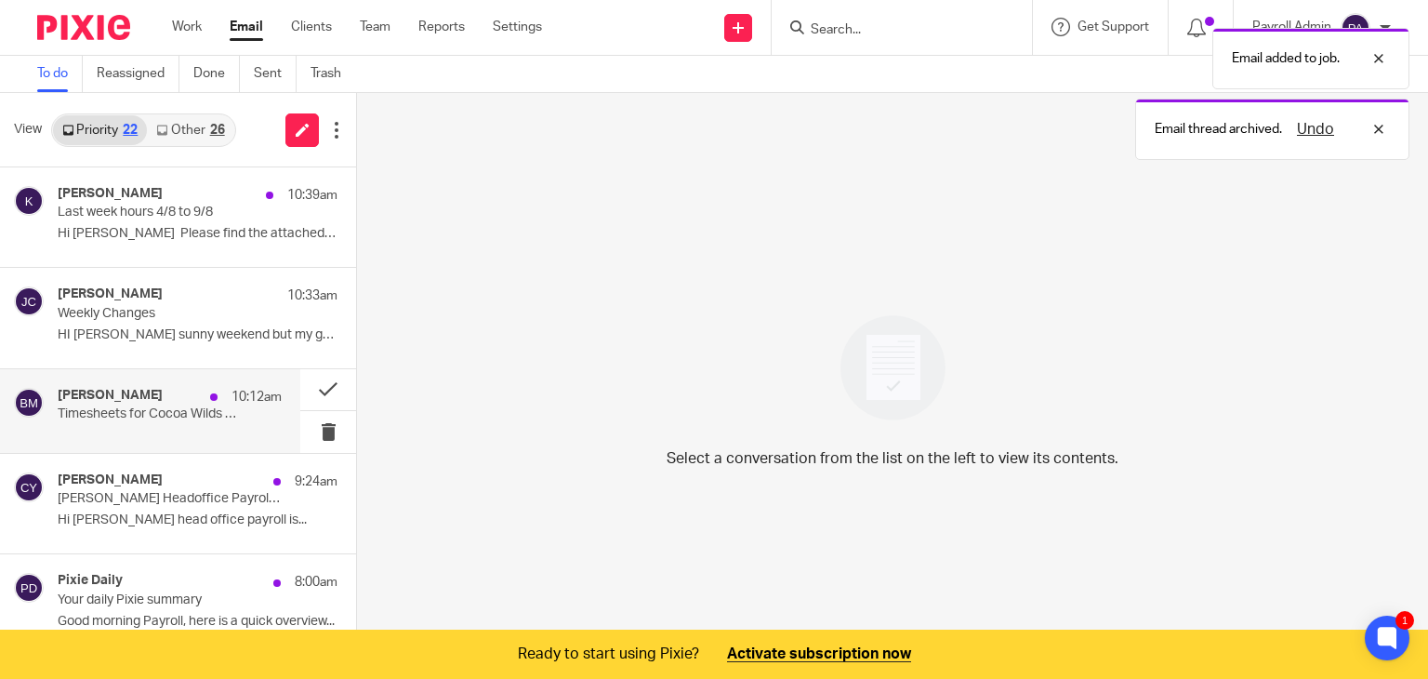
click at [164, 395] on div "Byron McLean 10:12am" at bounding box center [170, 397] width 224 height 19
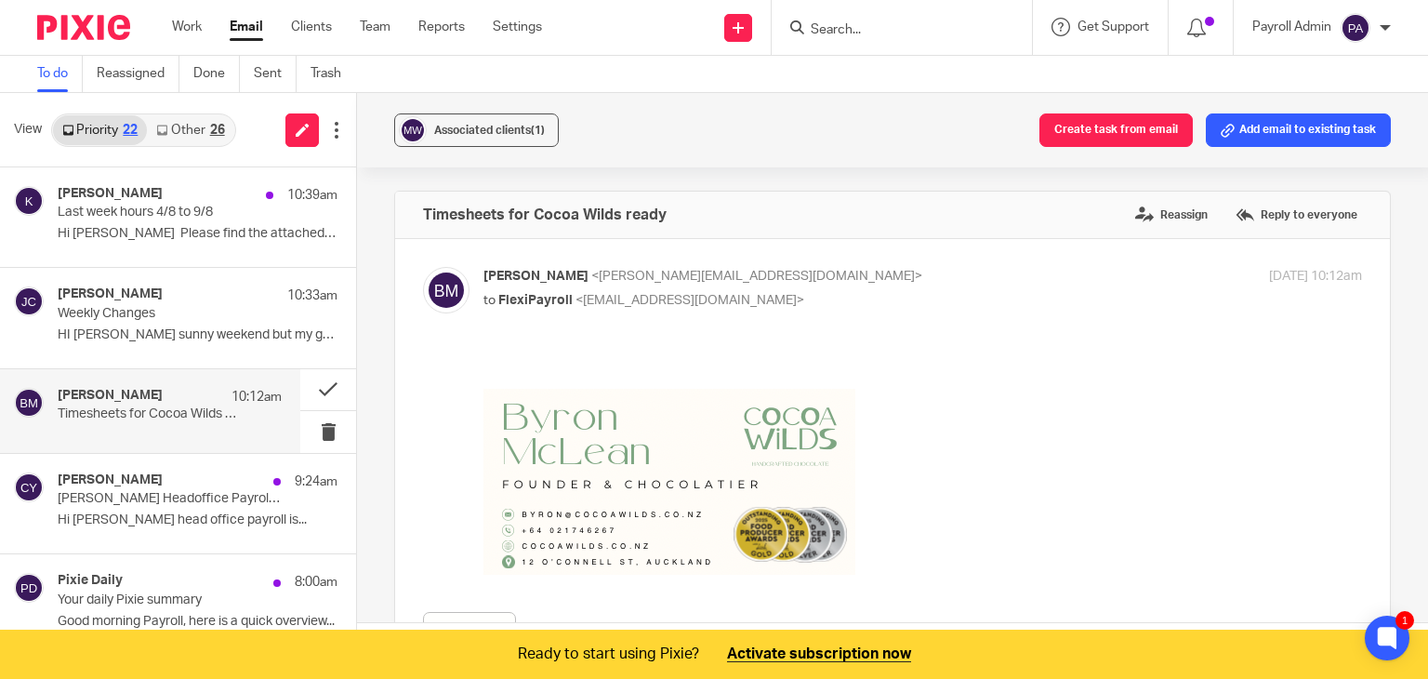
scroll to position [93, 0]
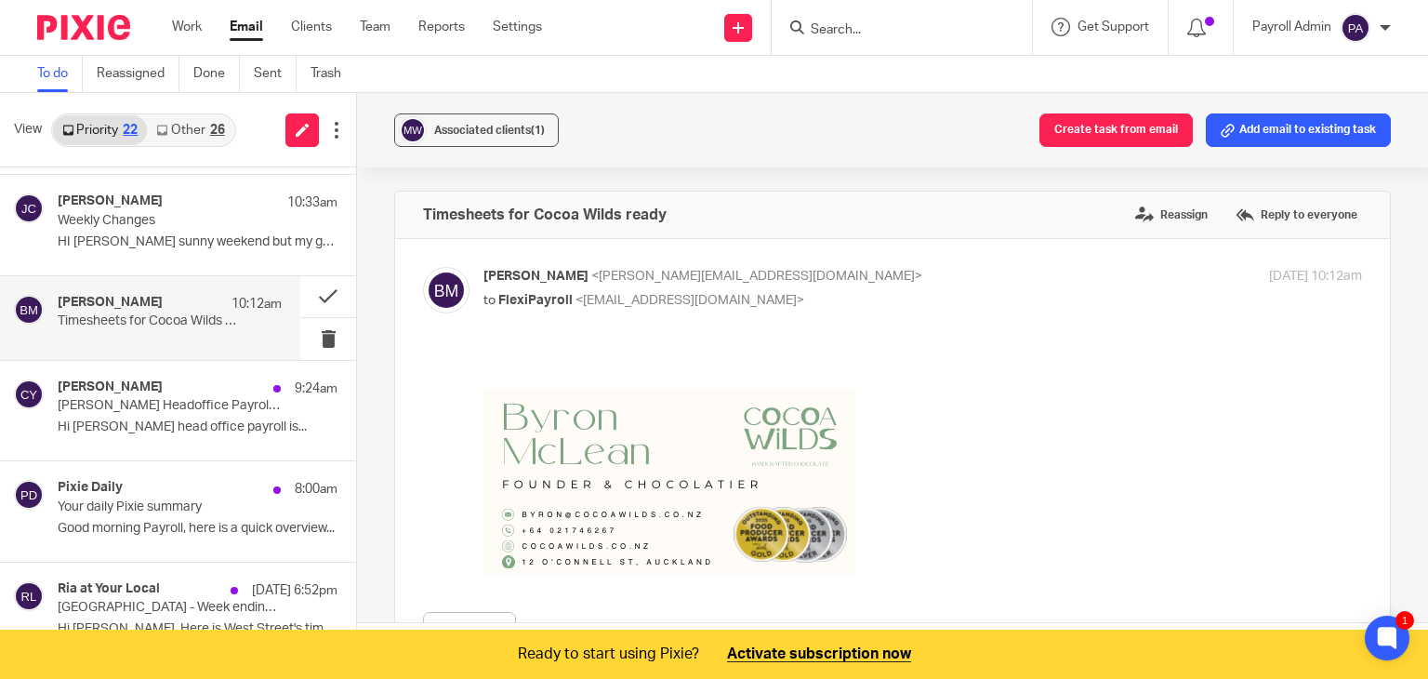
click at [139, 307] on h4 "Byron McLean" at bounding box center [110, 303] width 105 height 16
click at [1314, 122] on button "Add email to existing task" at bounding box center [1298, 129] width 185 height 33
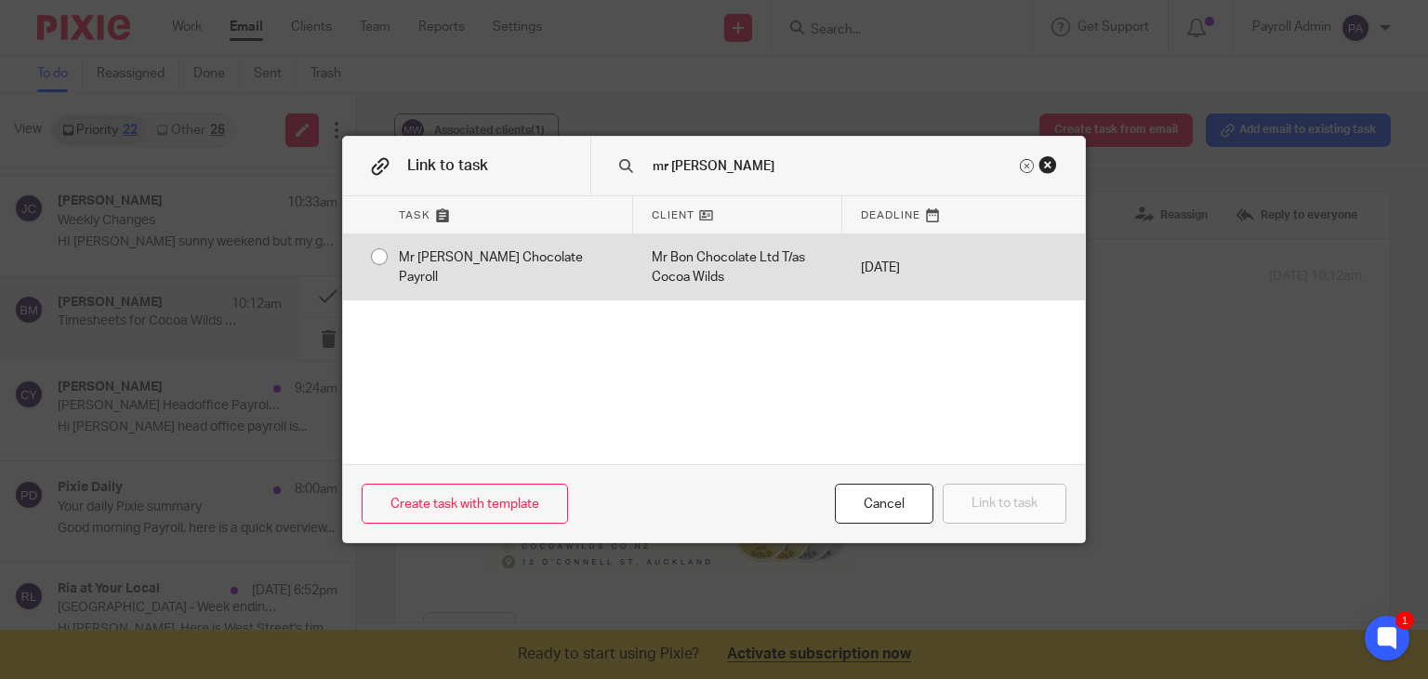
type input "mr bon"
click at [380, 255] on div "Mr [PERSON_NAME] Chocolate Payroll" at bounding box center [506, 267] width 253 height 66
radio input "true"
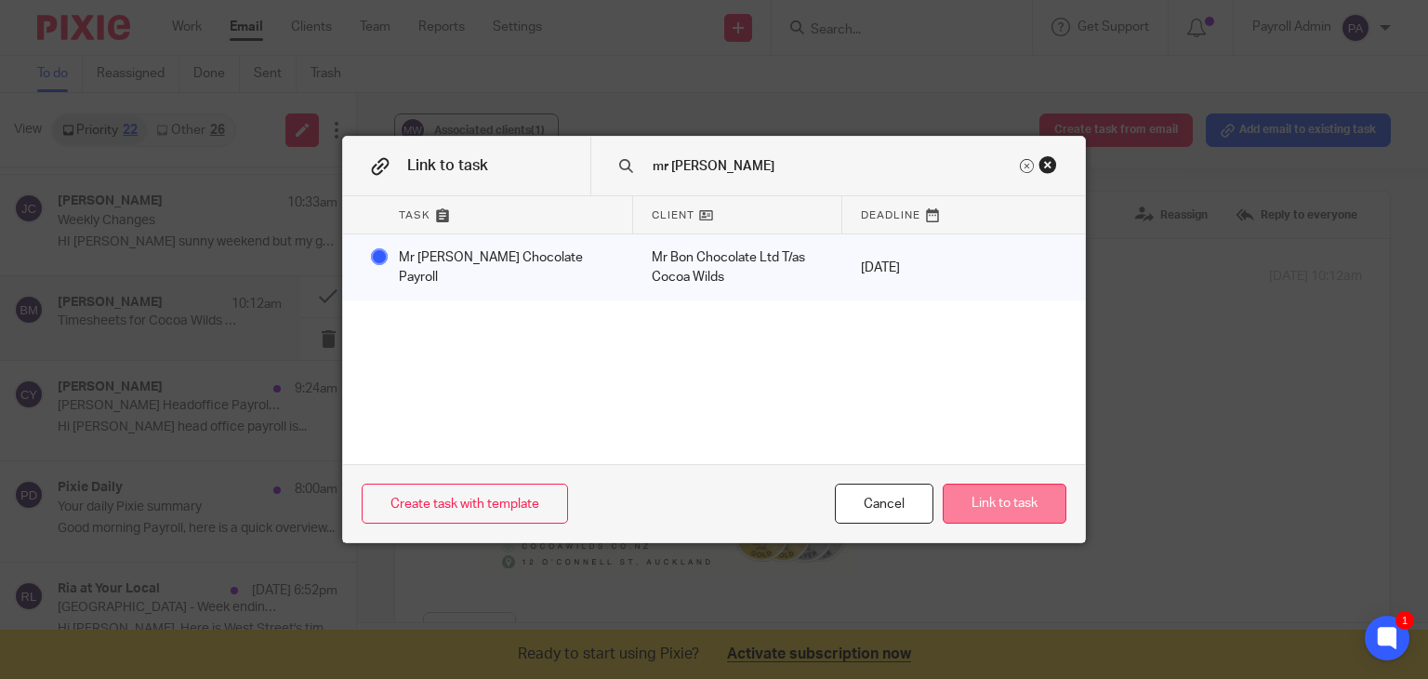
click at [1015, 492] on button "Link to task" at bounding box center [1005, 503] width 124 height 40
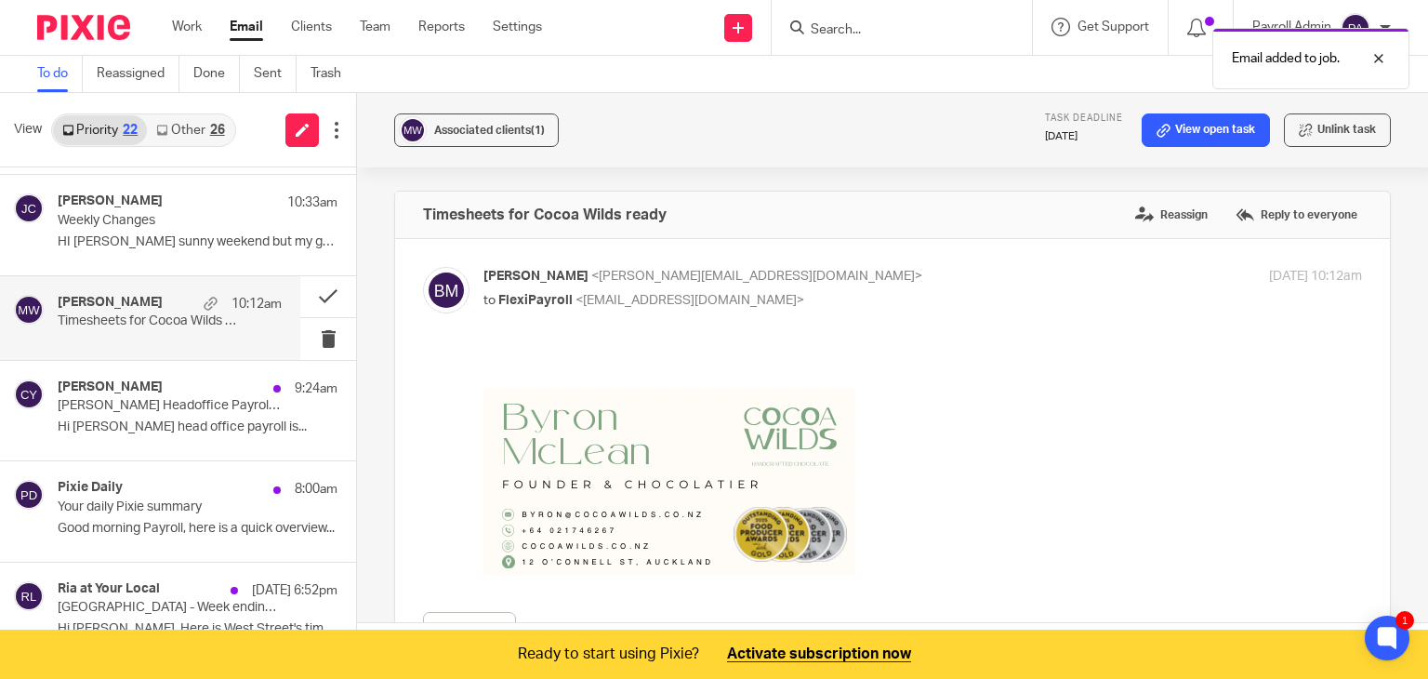
scroll to position [0, 0]
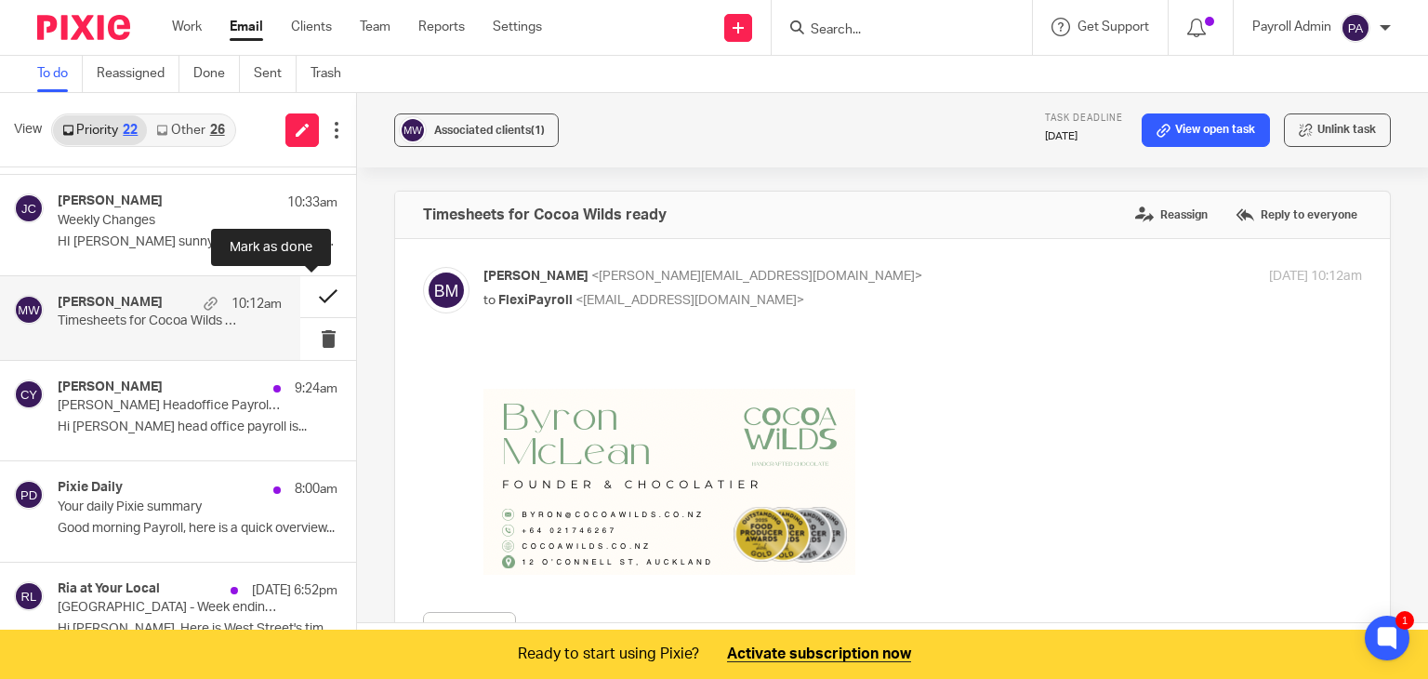
click at [311, 291] on button at bounding box center [328, 297] width 56 height 42
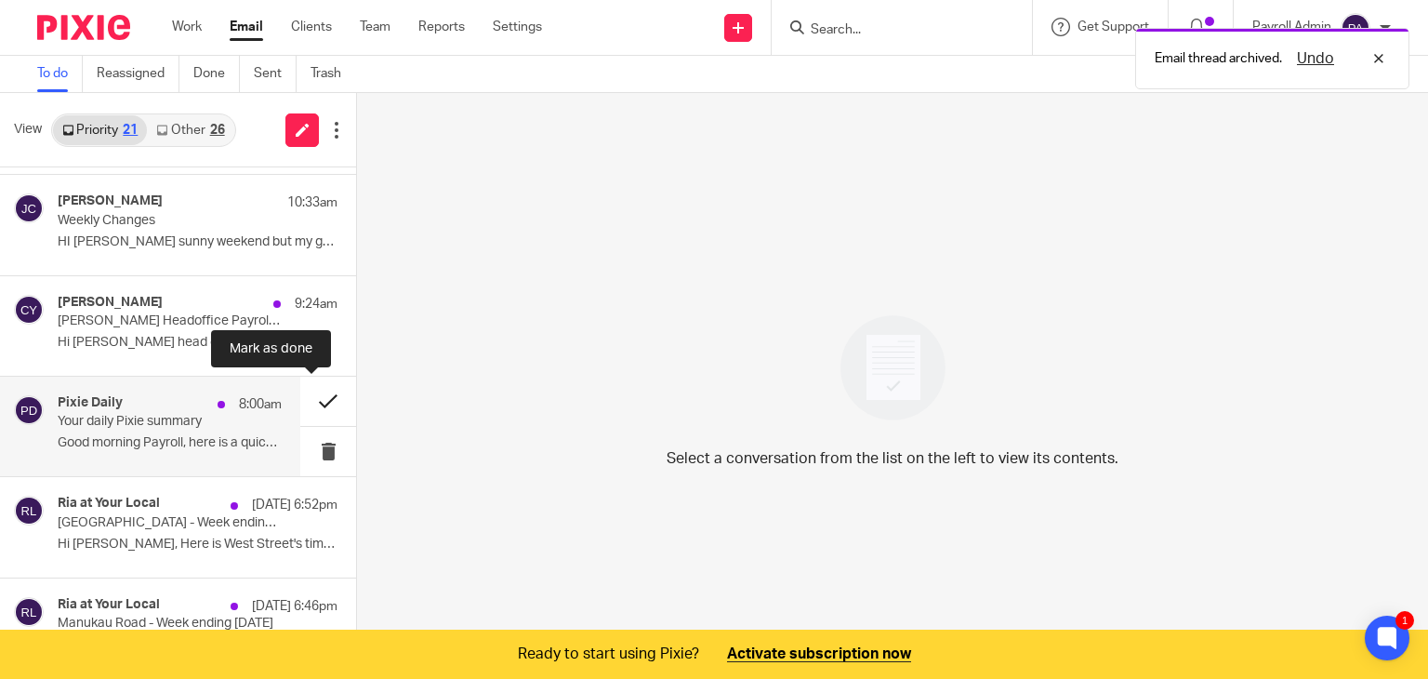
click at [310, 391] on button at bounding box center [328, 401] width 56 height 49
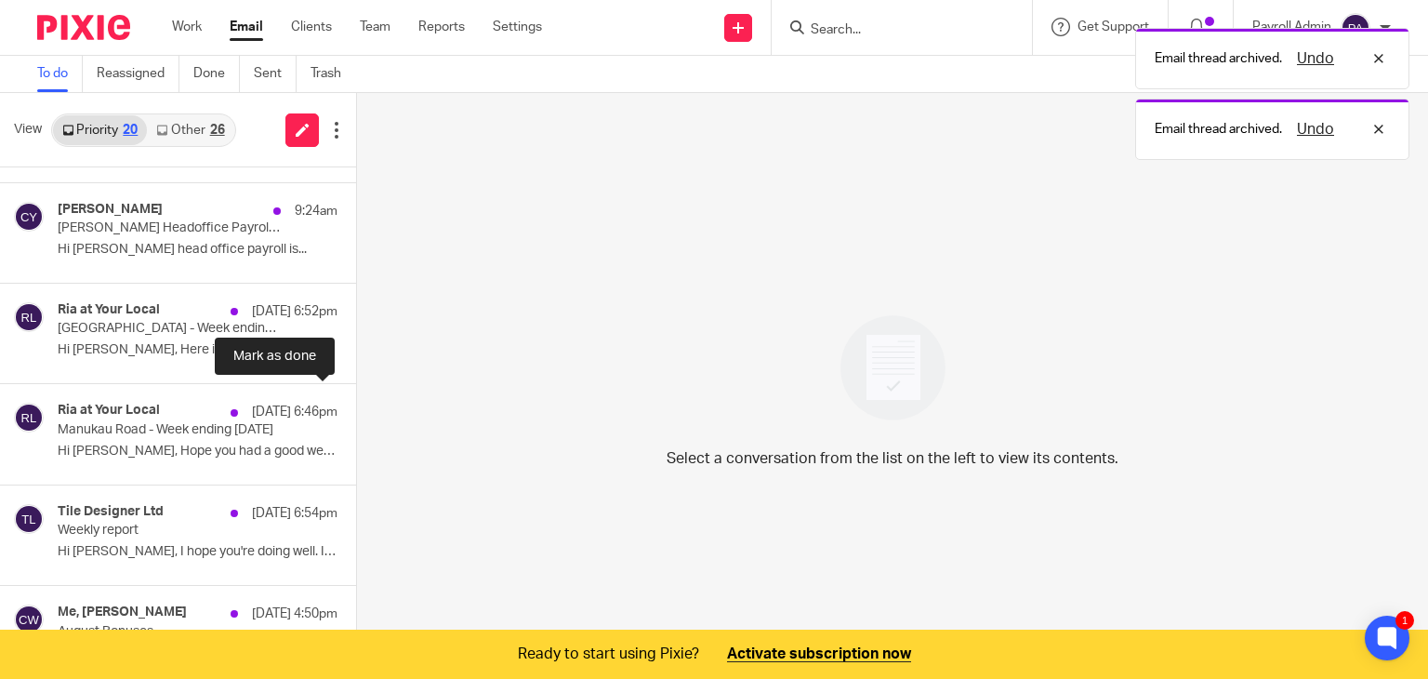
scroll to position [279, 0]
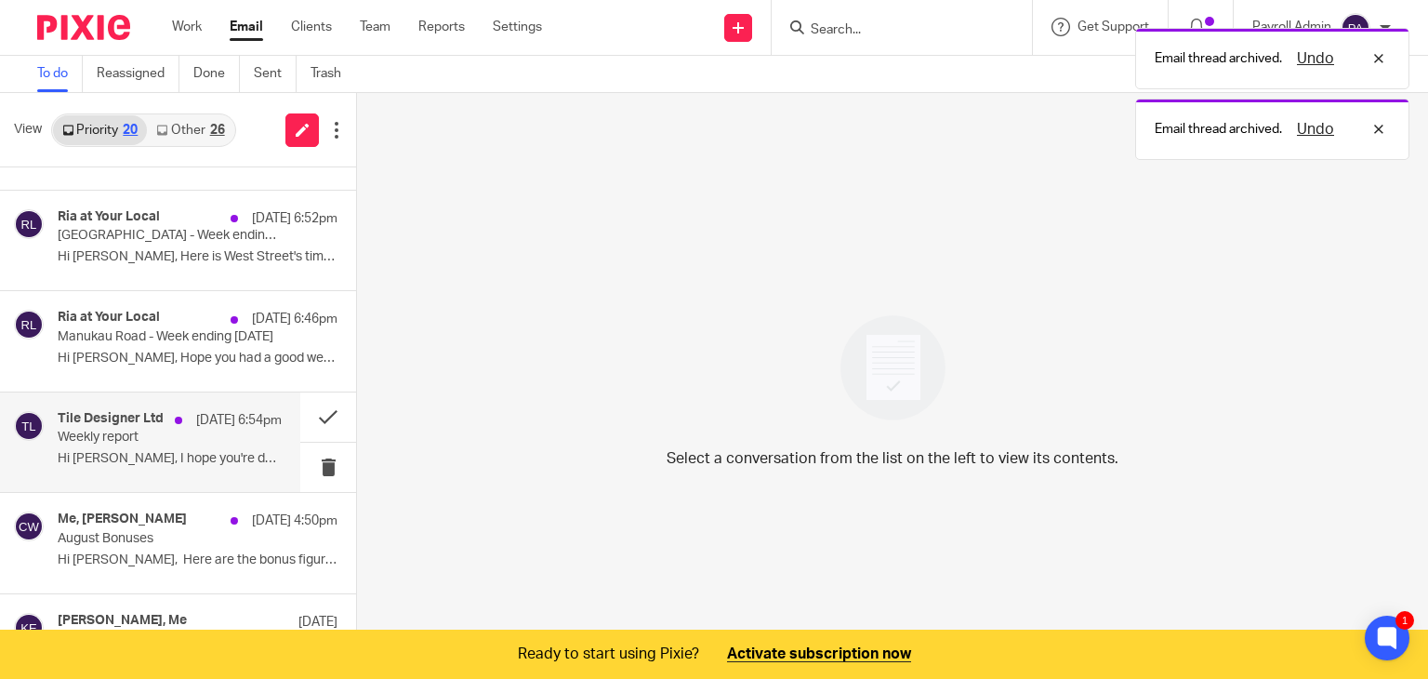
click at [52, 437] on div "Tile Designer Ltd 8 Aug 6:54pm Weekly report Hi Julie, I hope you're doing well…" at bounding box center [150, 441] width 300 height 99
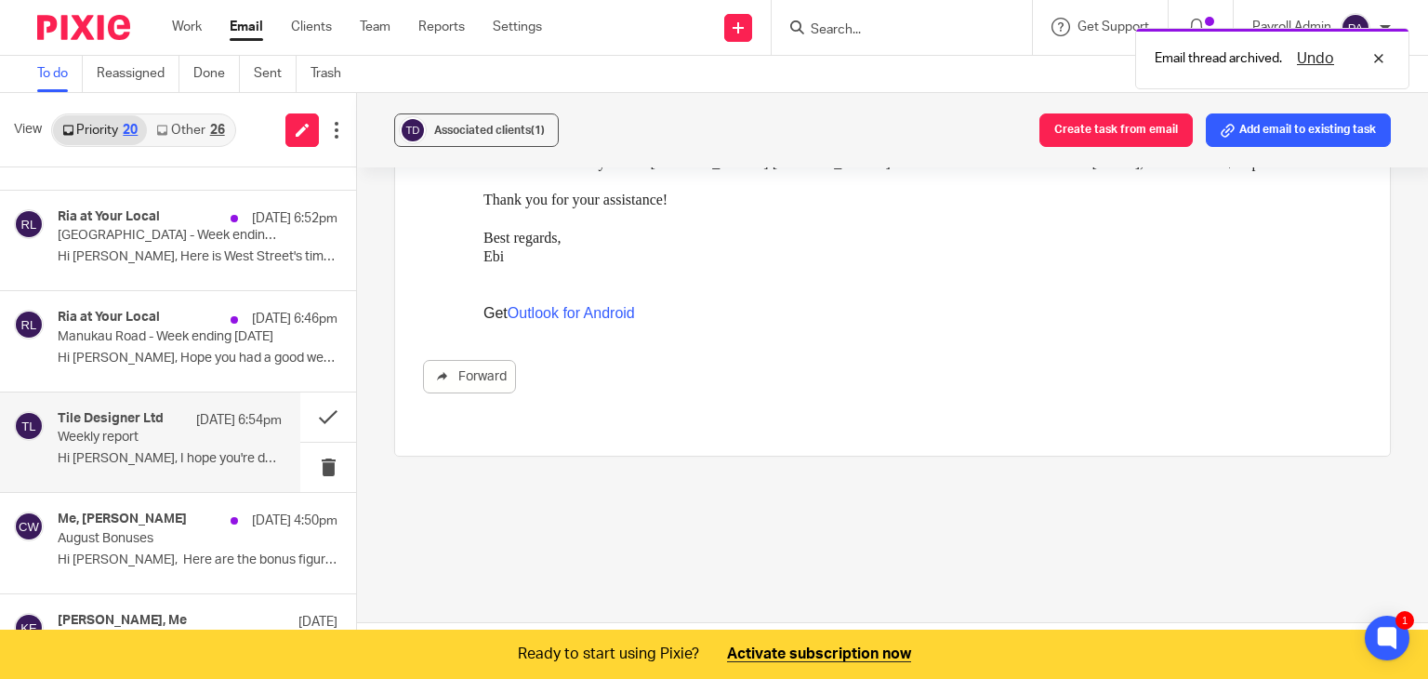
scroll to position [46, 0]
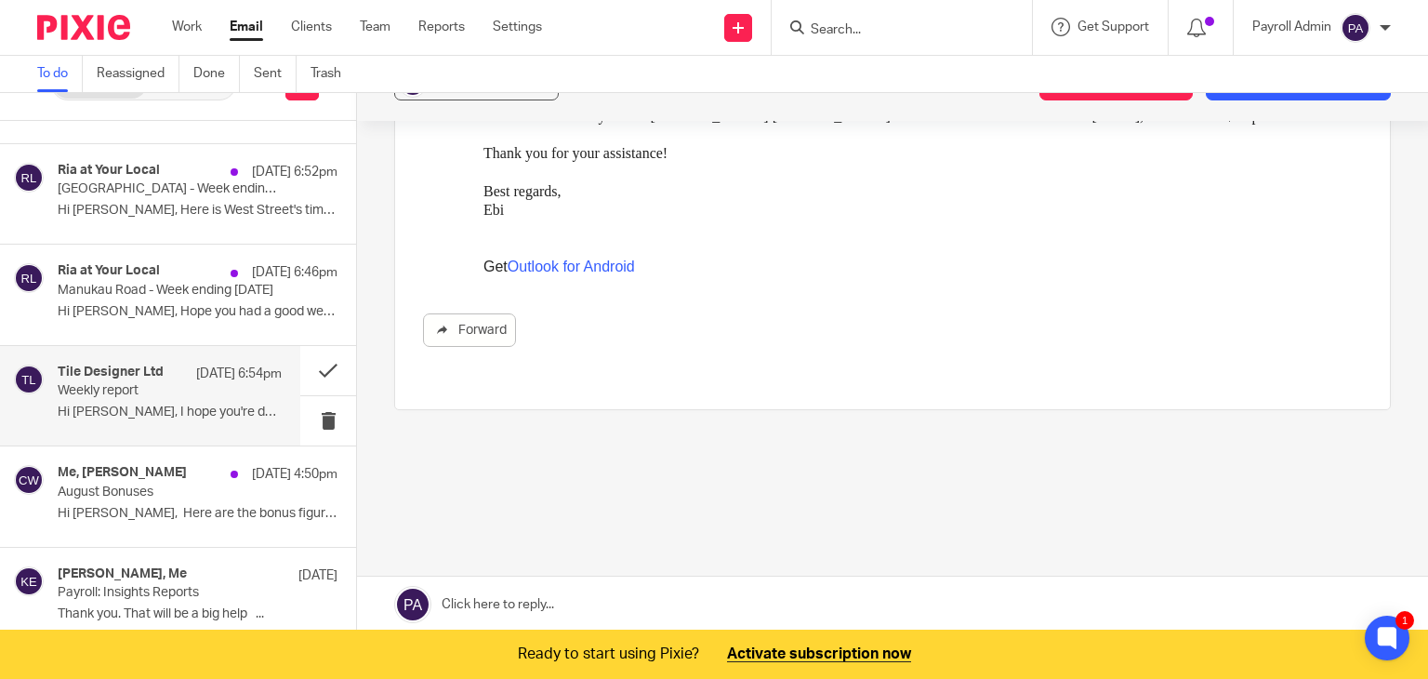
click at [557, 599] on link at bounding box center [892, 604] width 1071 height 56
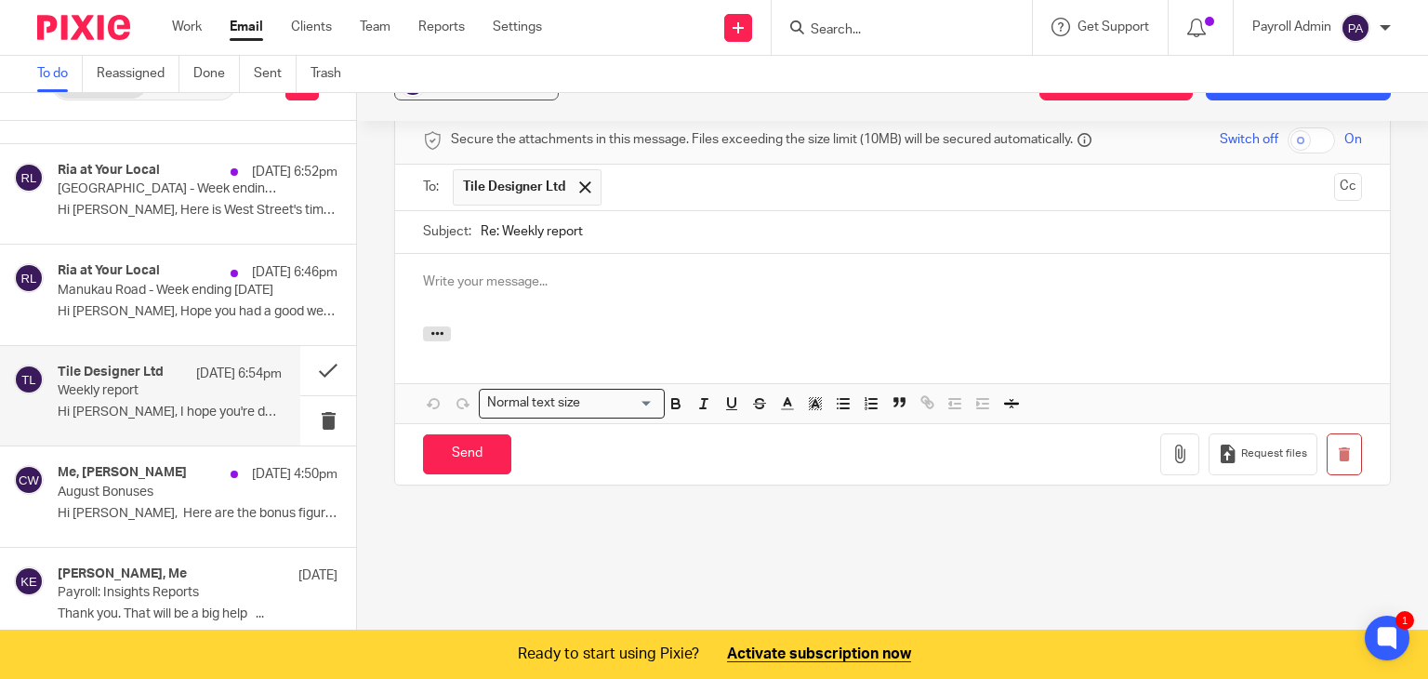
scroll to position [0, 0]
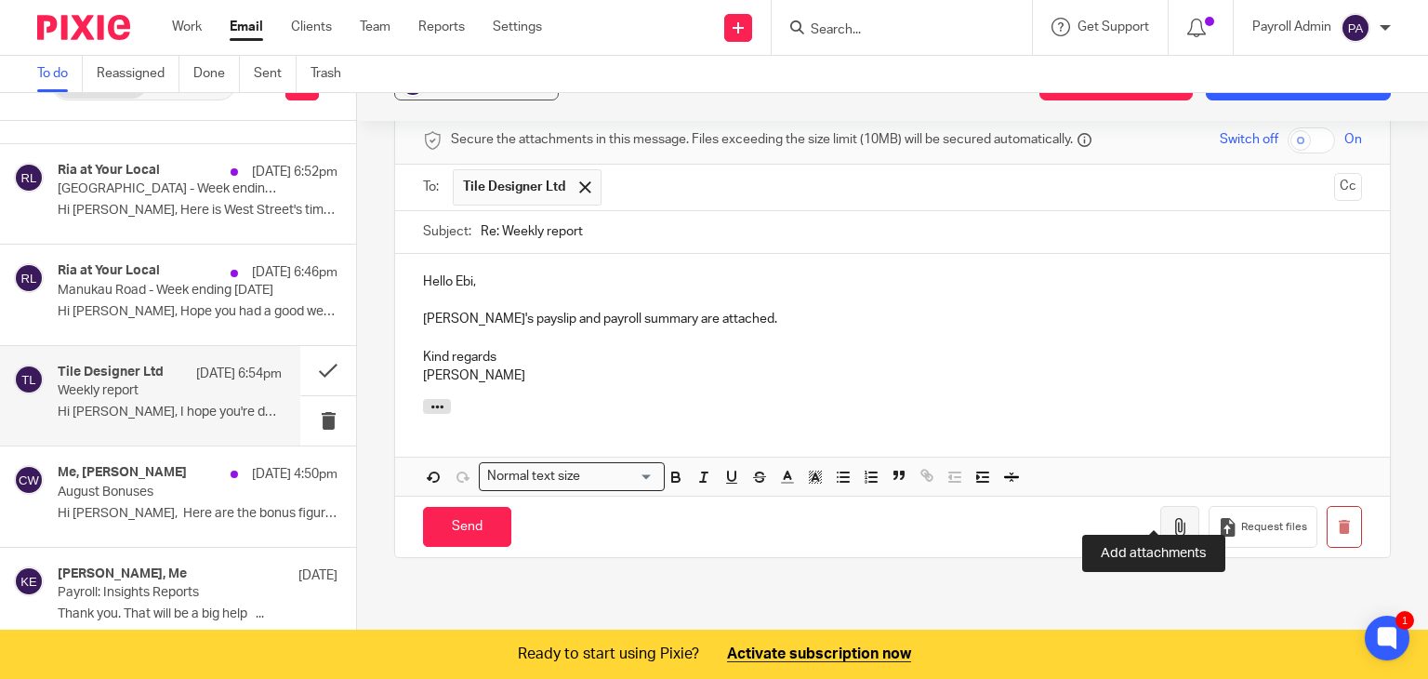
click at [1171, 518] on icon "button" at bounding box center [1180, 527] width 19 height 19
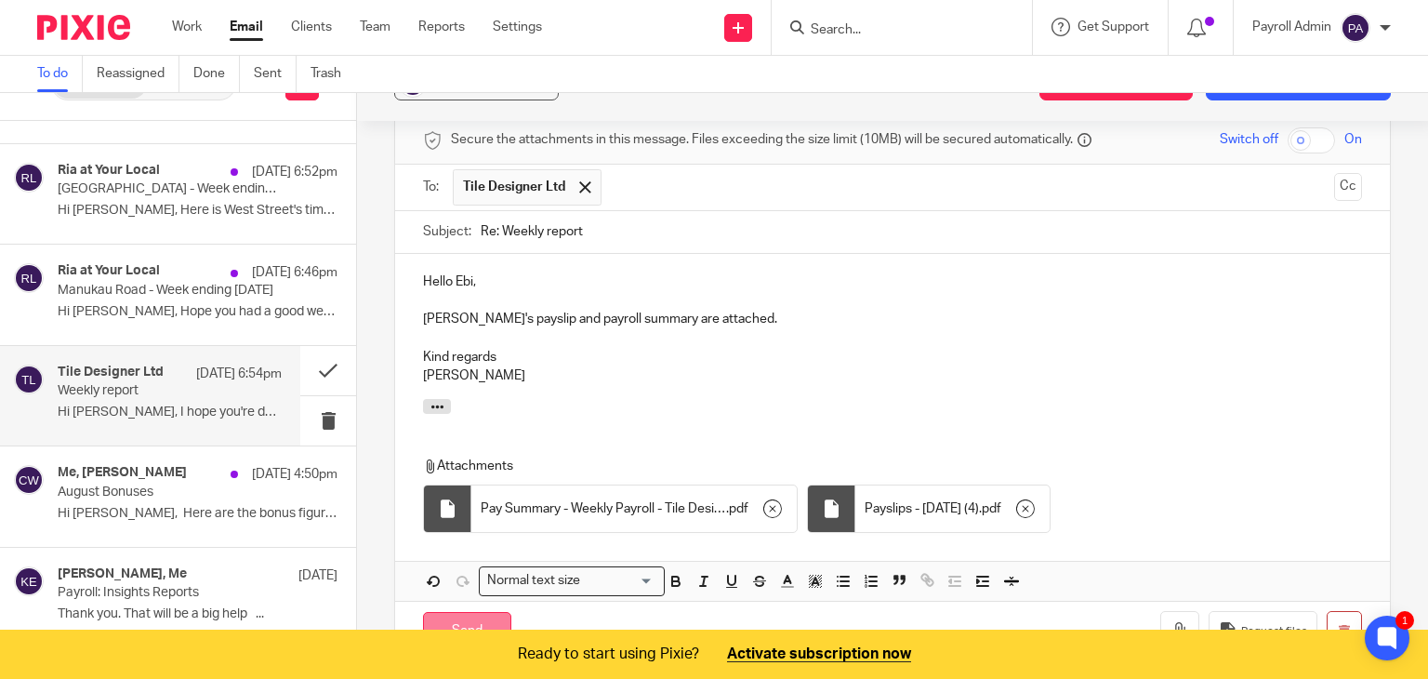
click at [459, 612] on input "Send" at bounding box center [467, 632] width 88 height 40
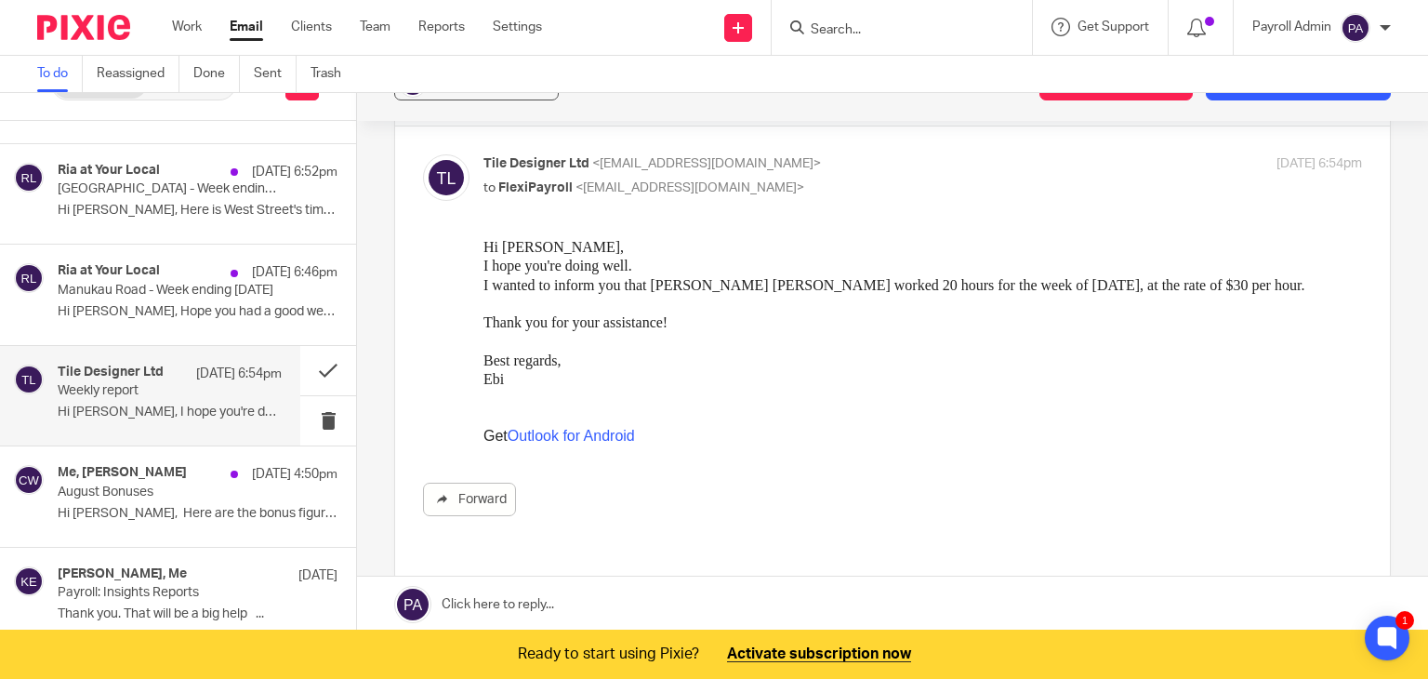
scroll to position [49, 0]
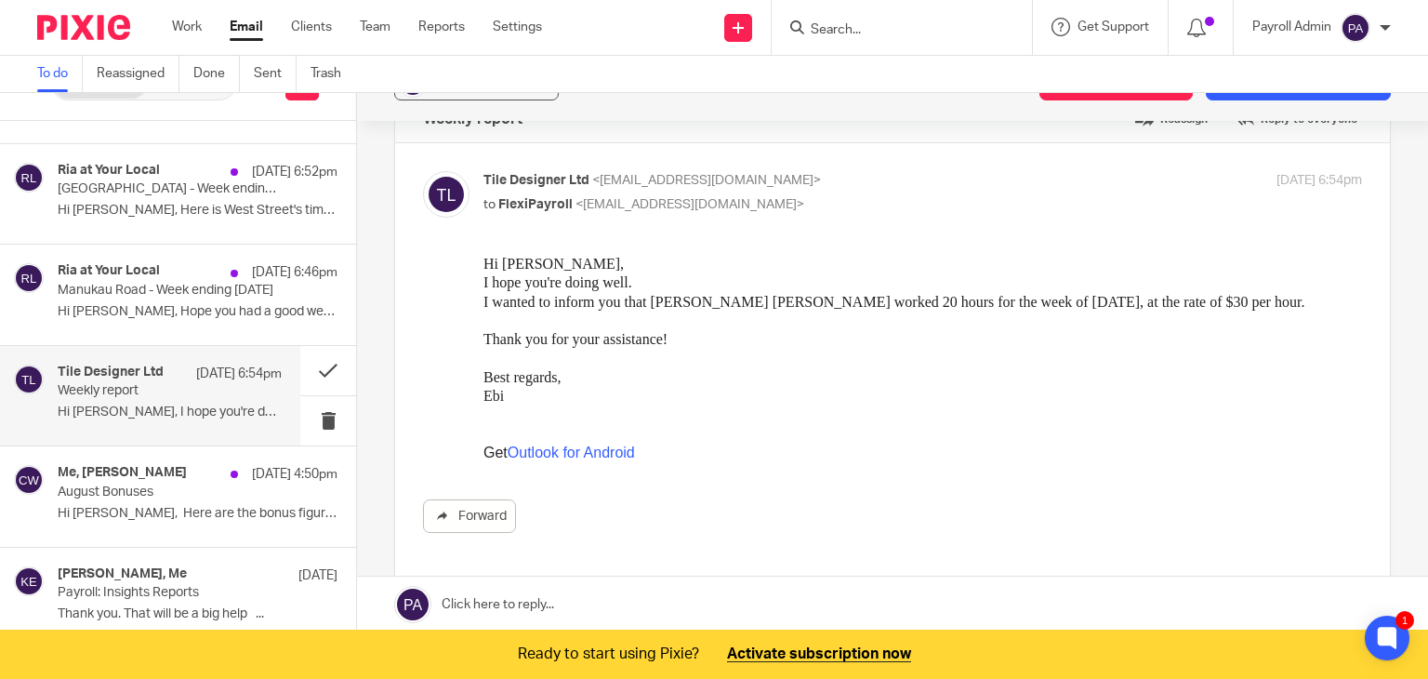
click at [1234, 100] on div "Associated clients (1) Create task from email Add email to existing task" at bounding box center [892, 83] width 1071 height 74
click at [1238, 97] on button "Add email to existing task" at bounding box center [1298, 83] width 185 height 33
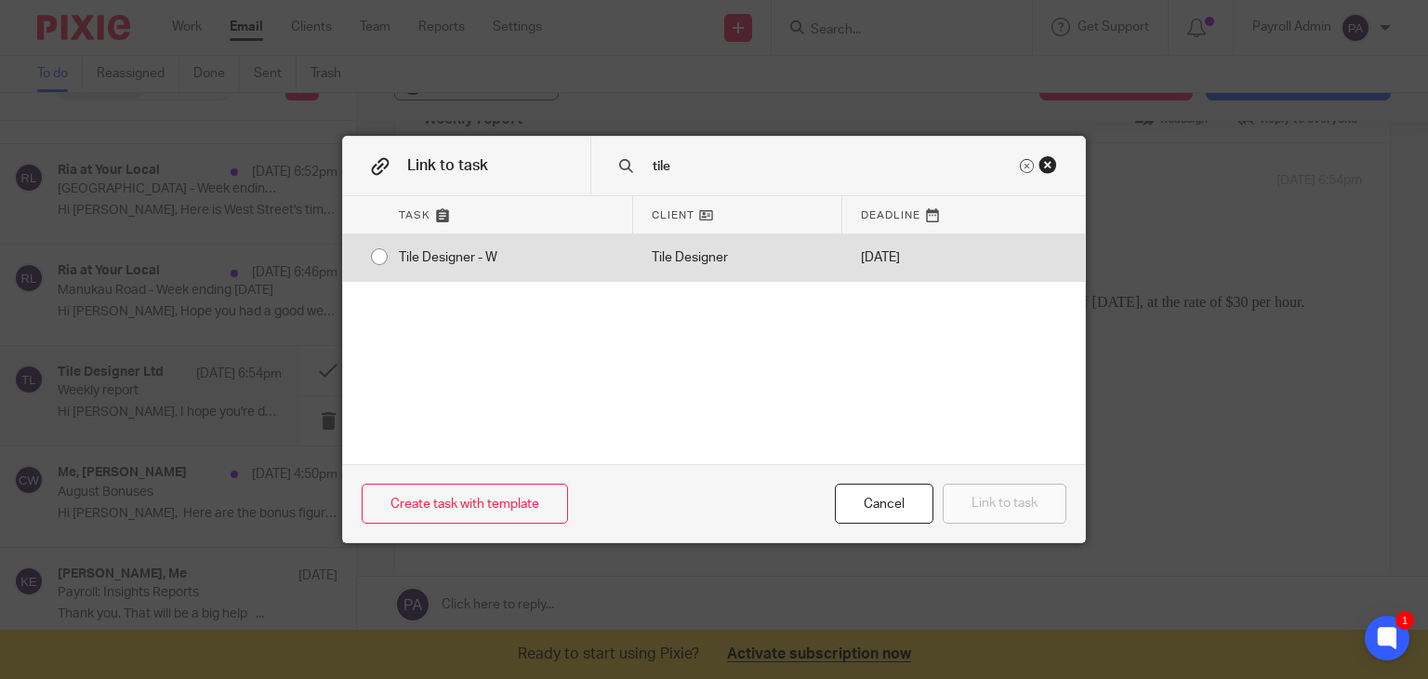
type input "tile"
click at [370, 263] on input "radio" at bounding box center [379, 256] width 35 height 35
radio input "false"
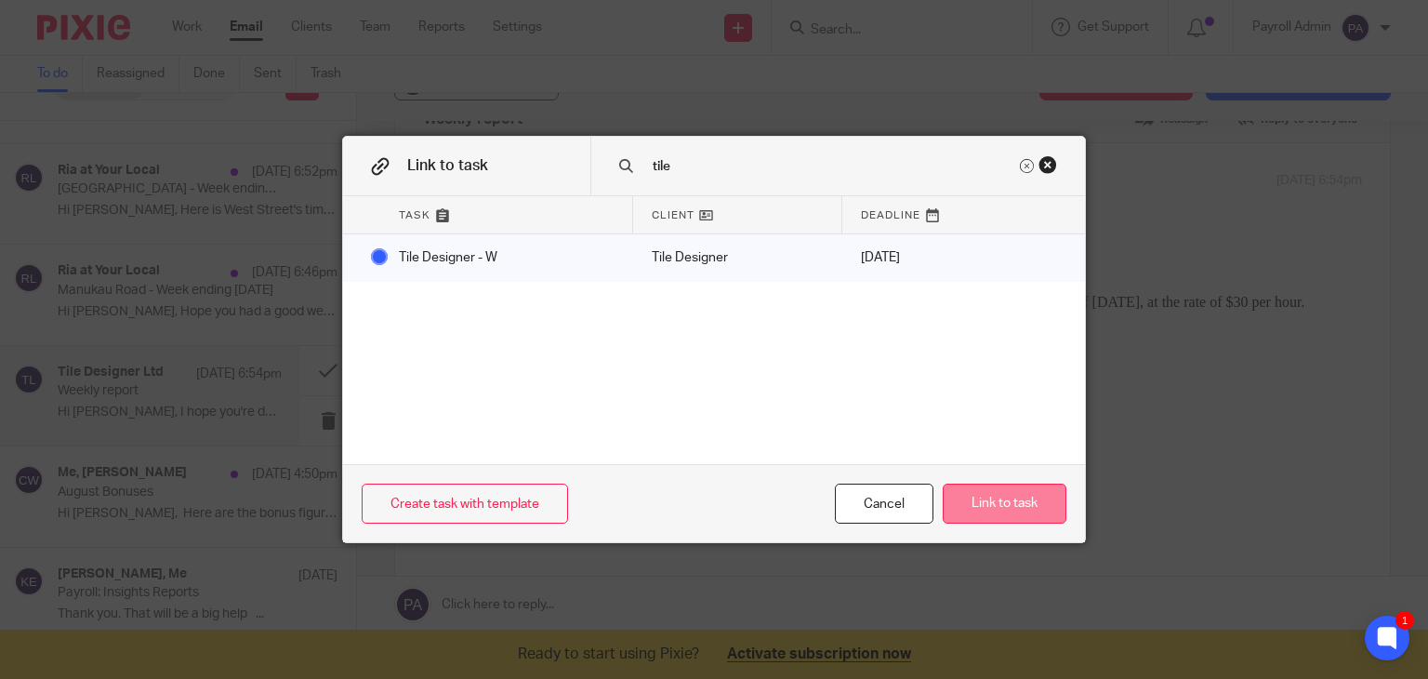
click at [1019, 502] on button "Link to task" at bounding box center [1005, 503] width 124 height 40
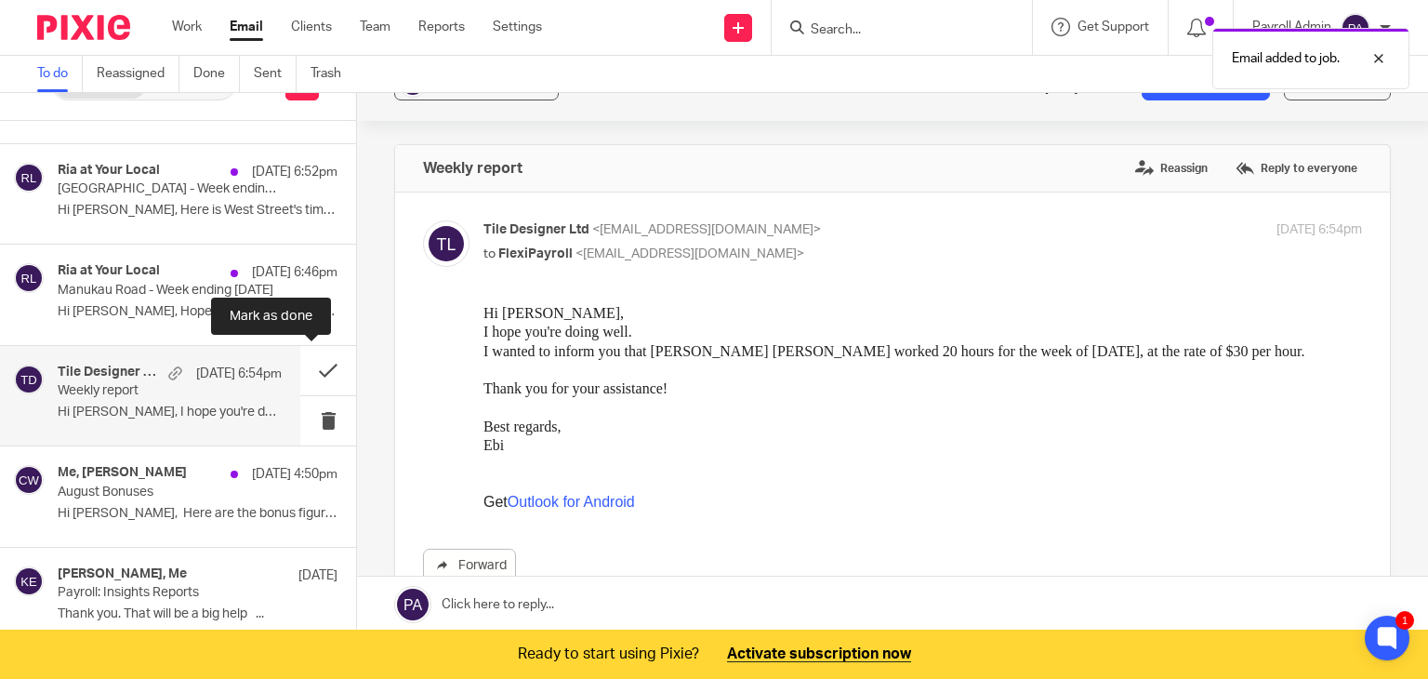
scroll to position [0, 0]
click at [311, 368] on button at bounding box center [328, 370] width 56 height 49
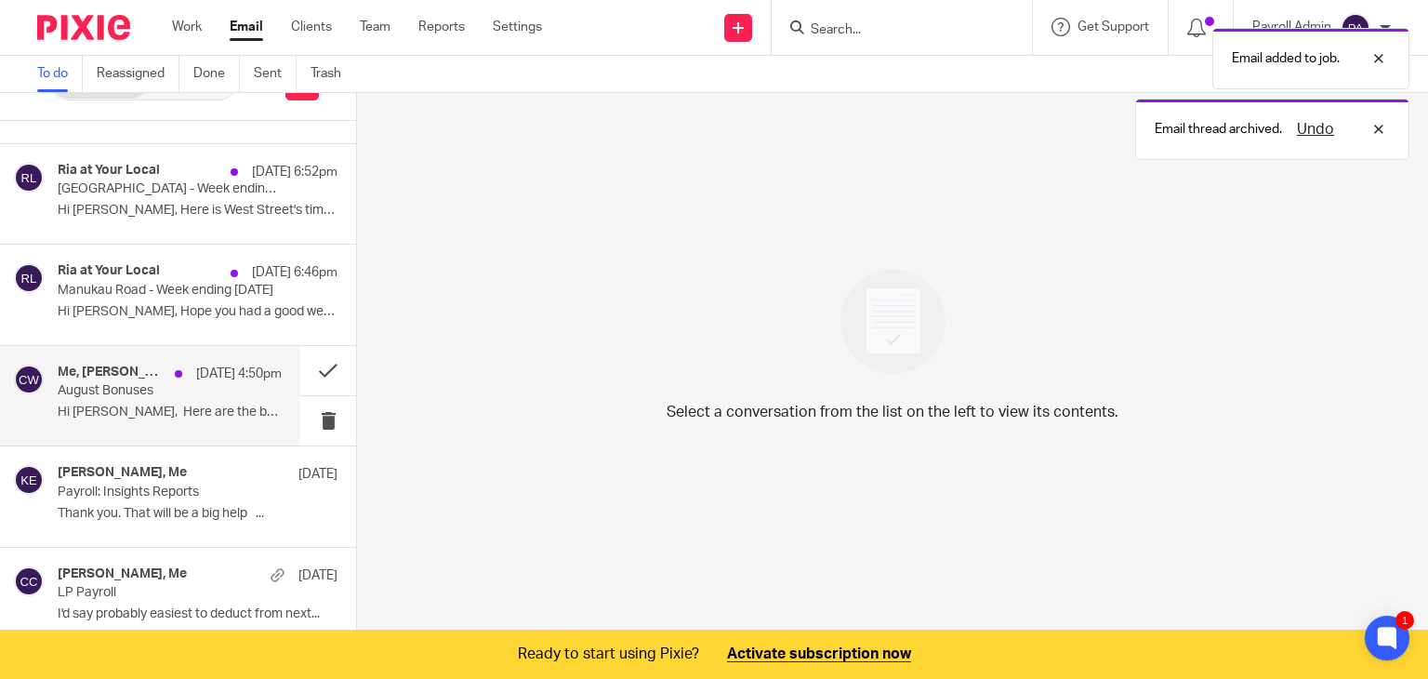
click at [164, 395] on p "August Bonuses" at bounding box center [147, 391] width 179 height 16
